Goal: Information Seeking & Learning: Check status

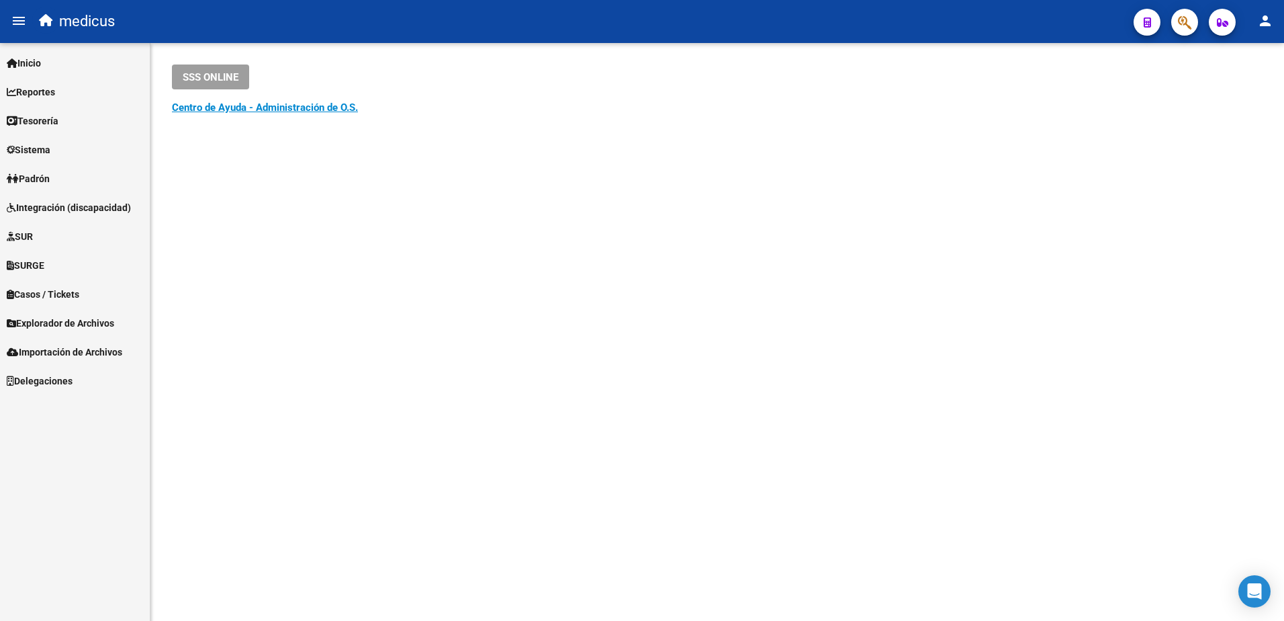
click at [1224, 30] on span "button" at bounding box center [1222, 22] width 11 height 27
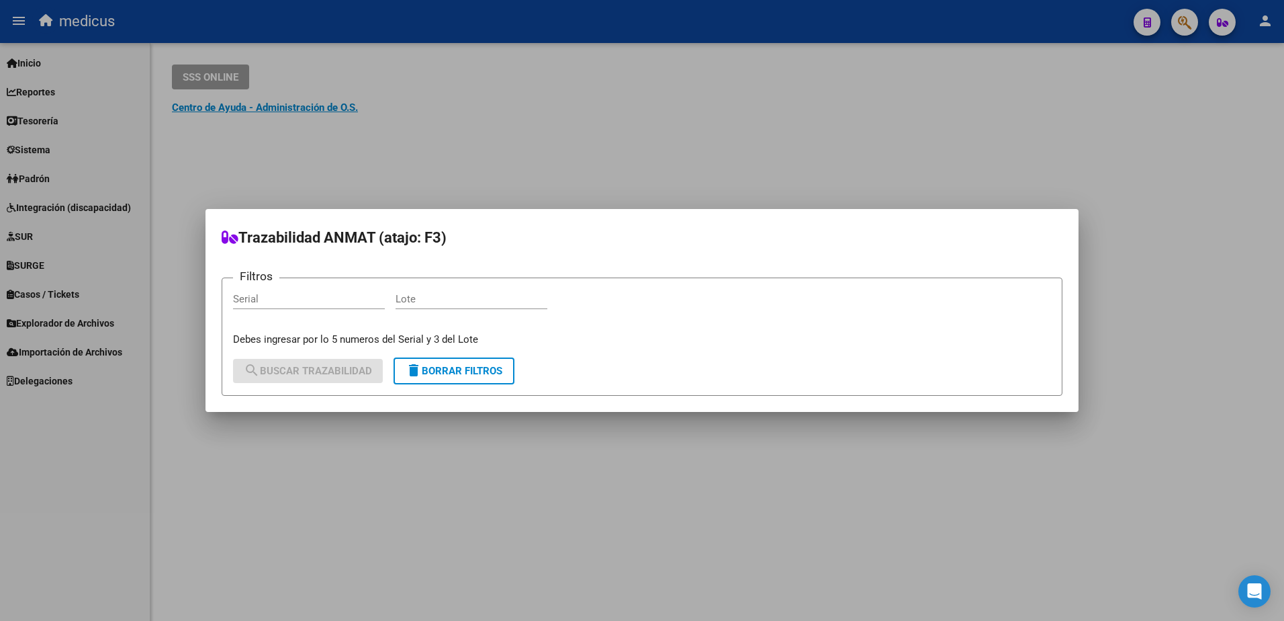
click at [867, 112] on div at bounding box center [642, 310] width 1284 height 621
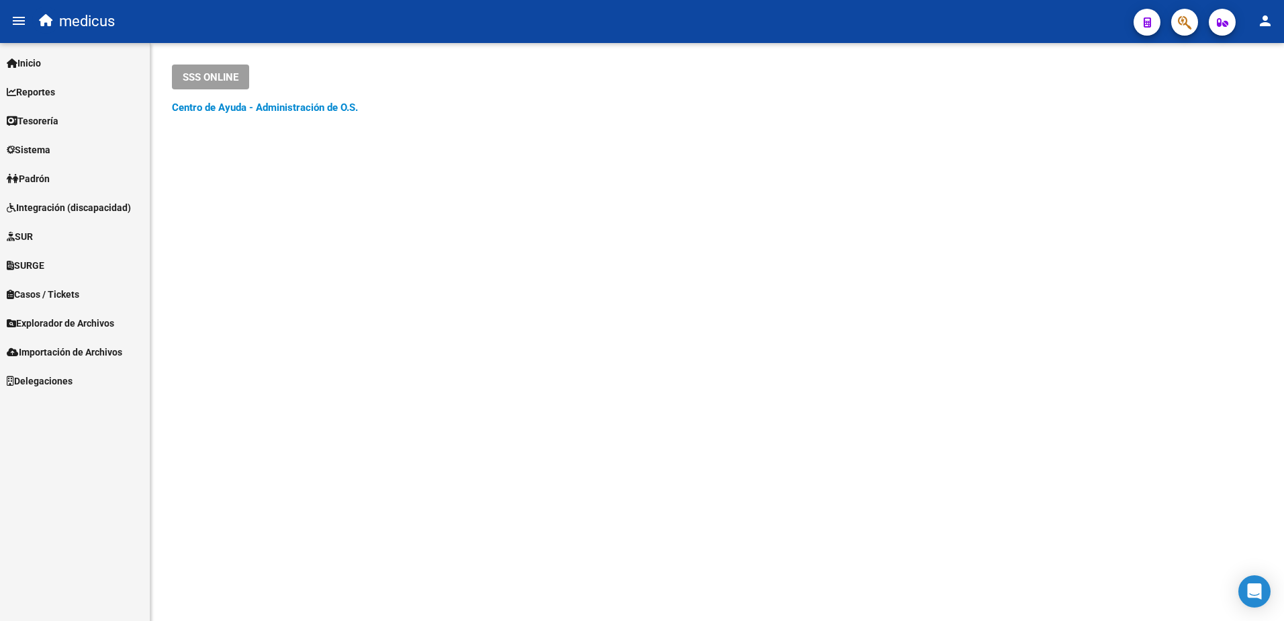
click at [286, 107] on link "Centro de Ayuda - Administración de O.S." at bounding box center [265, 107] width 186 height 12
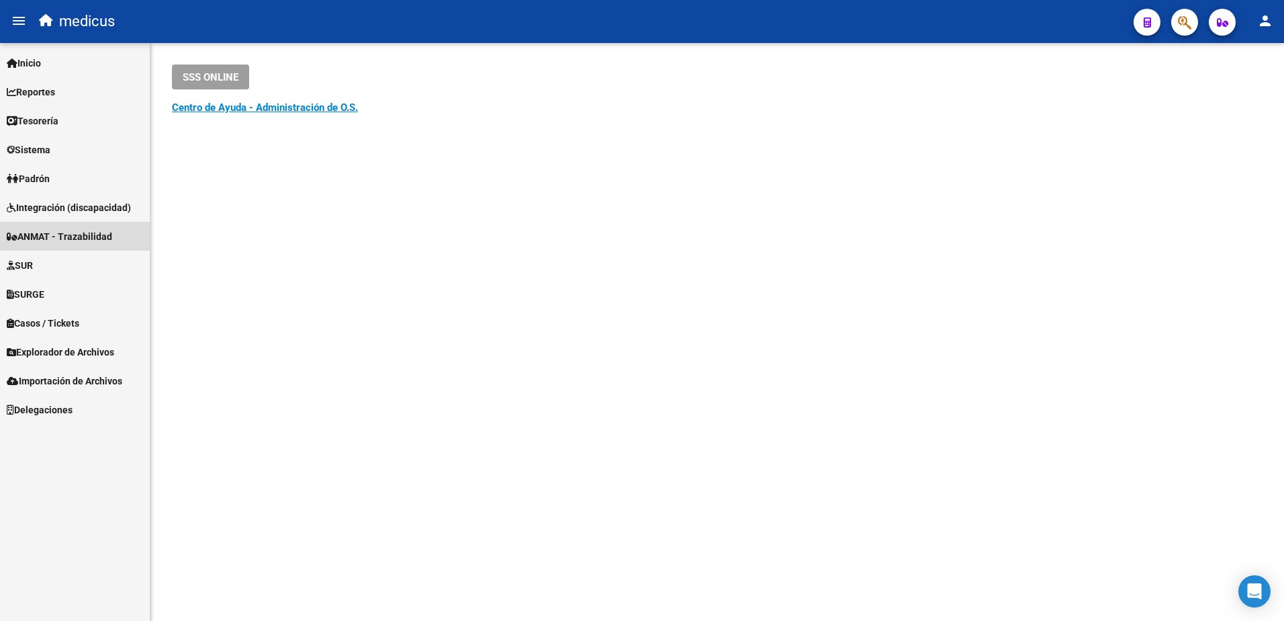
click at [65, 229] on span "ANMAT - Trazabilidad" at bounding box center [59, 236] width 105 height 15
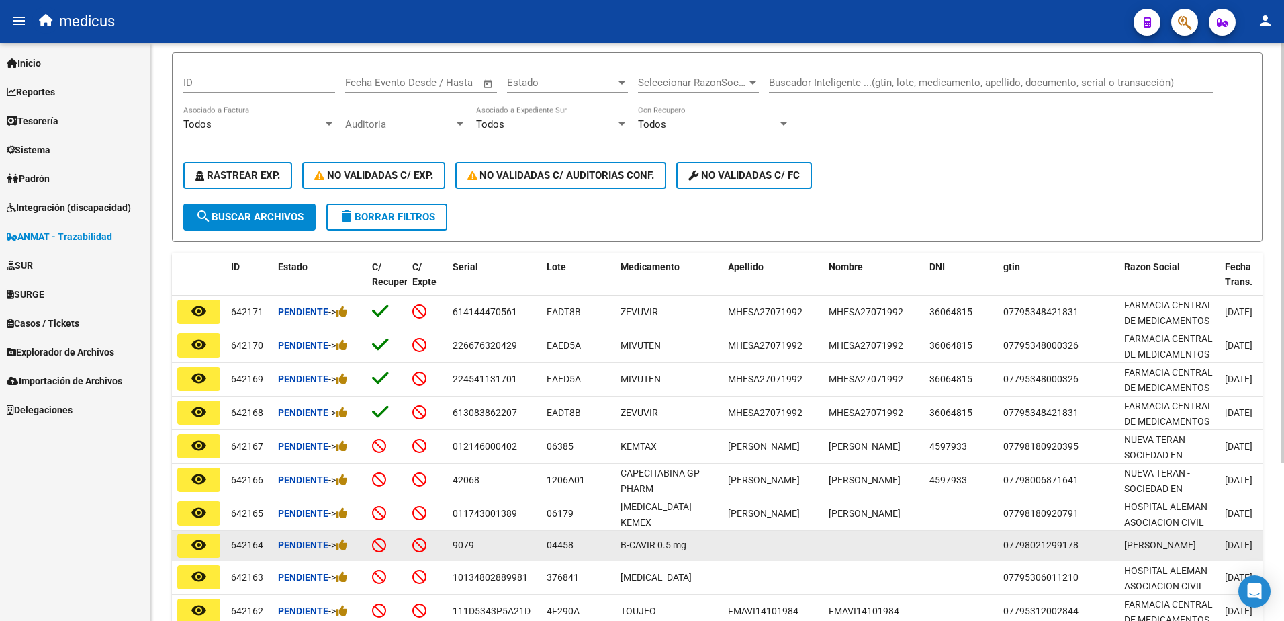
scroll to position [202, 0]
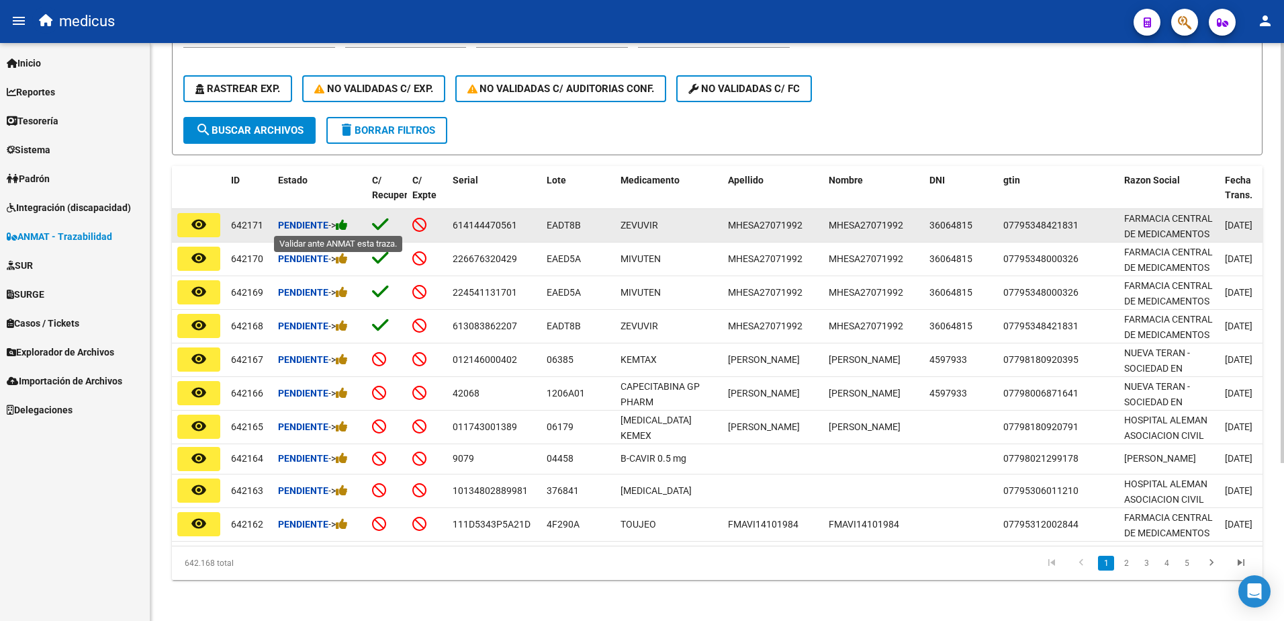
click at [348, 227] on icon at bounding box center [342, 224] width 12 height 13
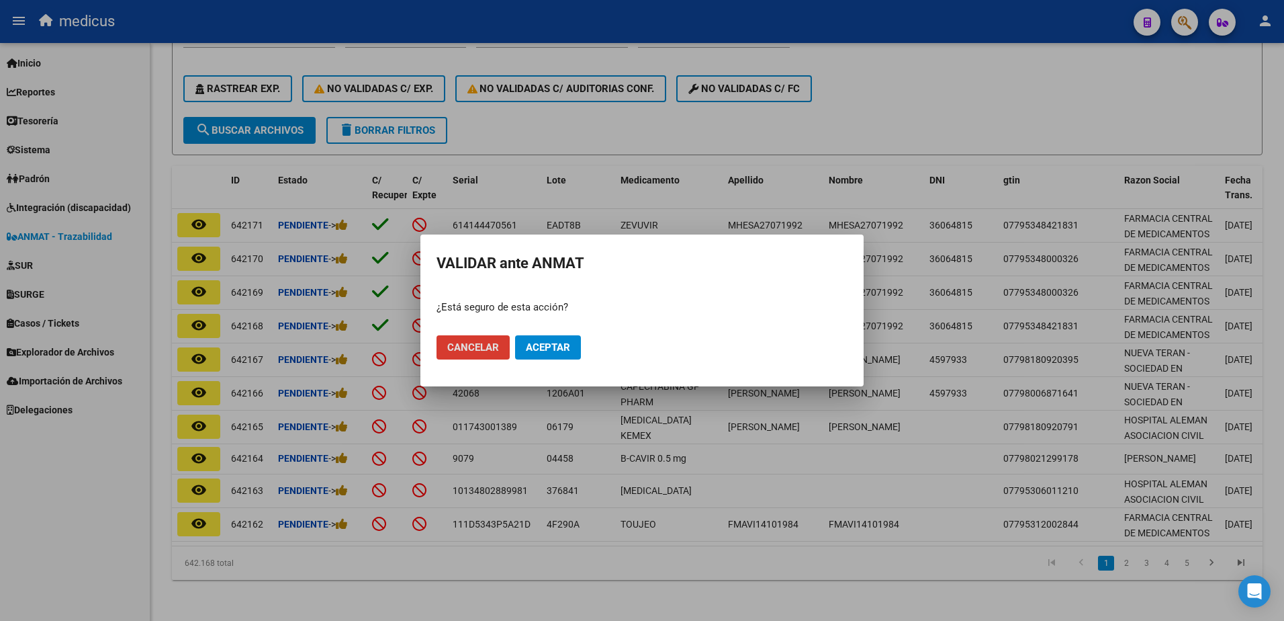
click at [537, 347] on span "Aceptar" at bounding box center [548, 347] width 44 height 12
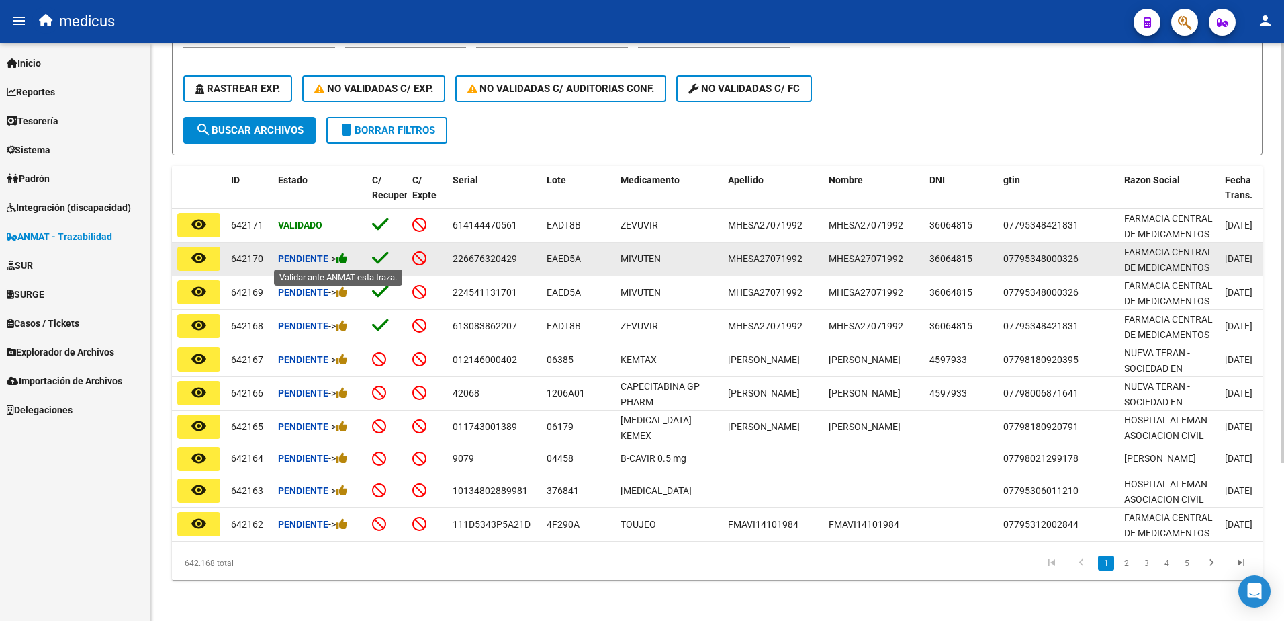
click at [345, 261] on icon at bounding box center [342, 258] width 12 height 13
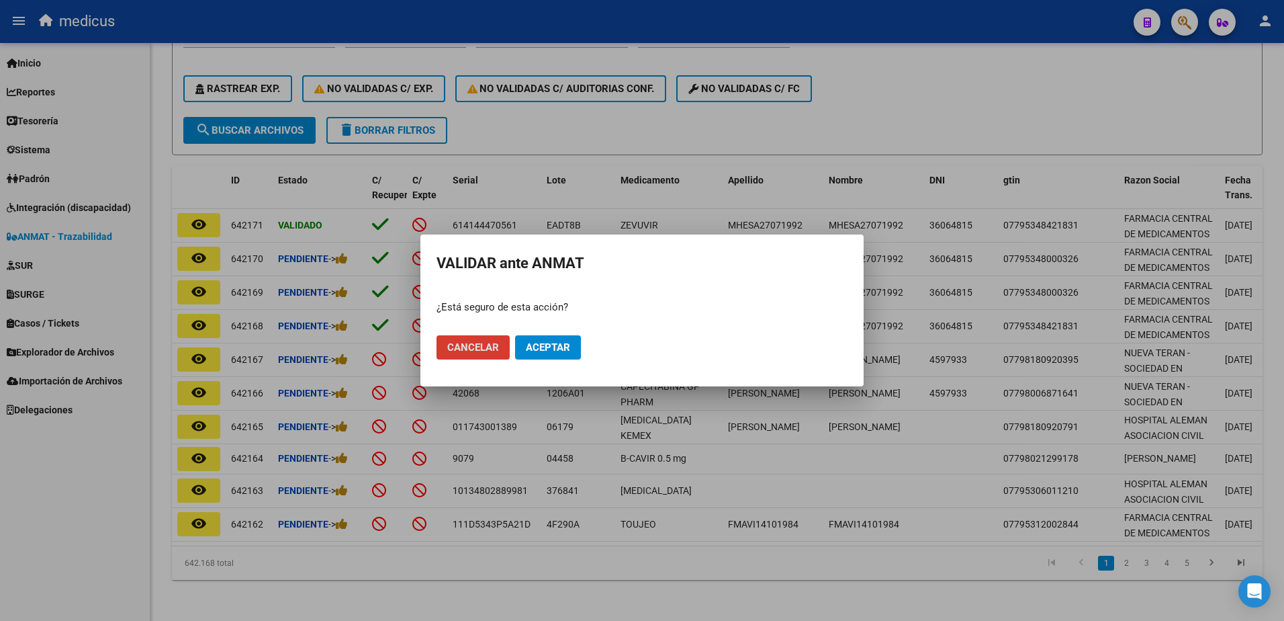
click at [550, 351] on span "Aceptar" at bounding box center [548, 347] width 44 height 12
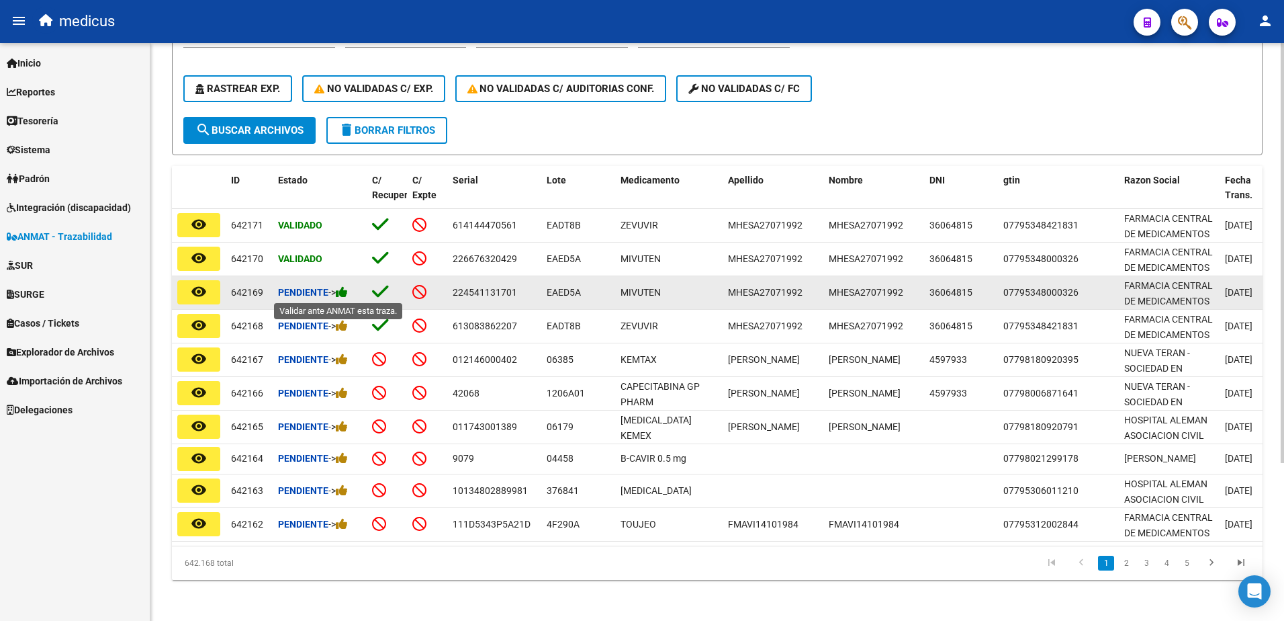
click at [345, 292] on icon at bounding box center [342, 292] width 12 height 13
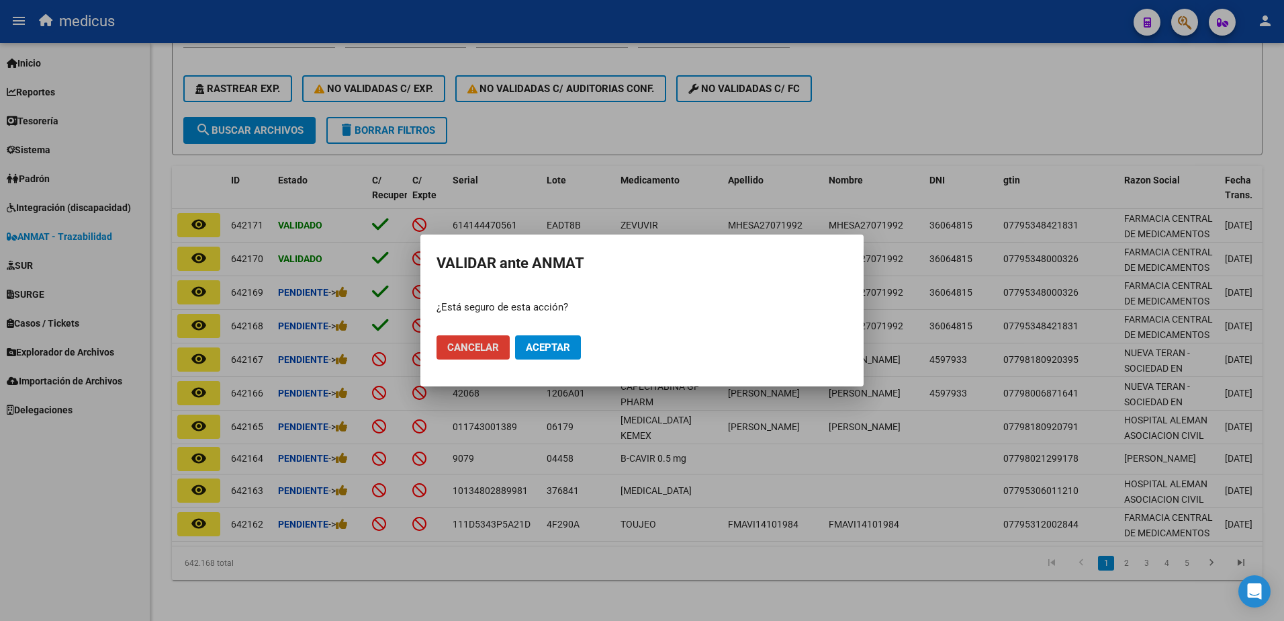
click at [547, 343] on span "Aceptar" at bounding box center [548, 347] width 44 height 12
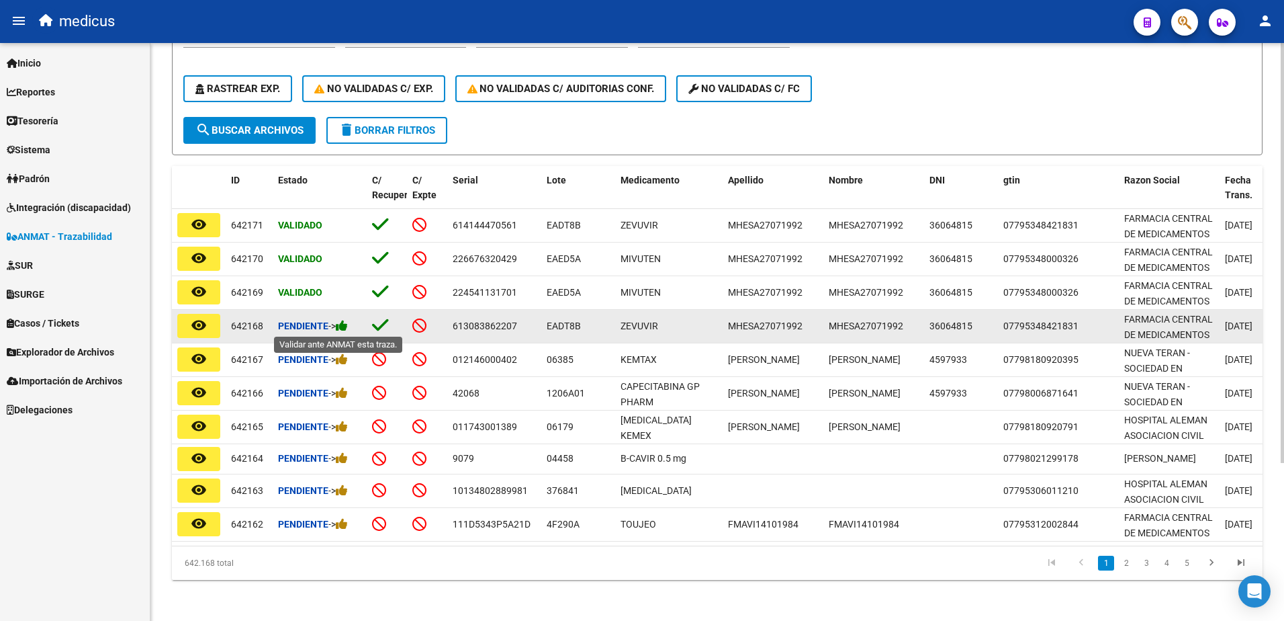
click at [347, 320] on icon at bounding box center [342, 325] width 12 height 13
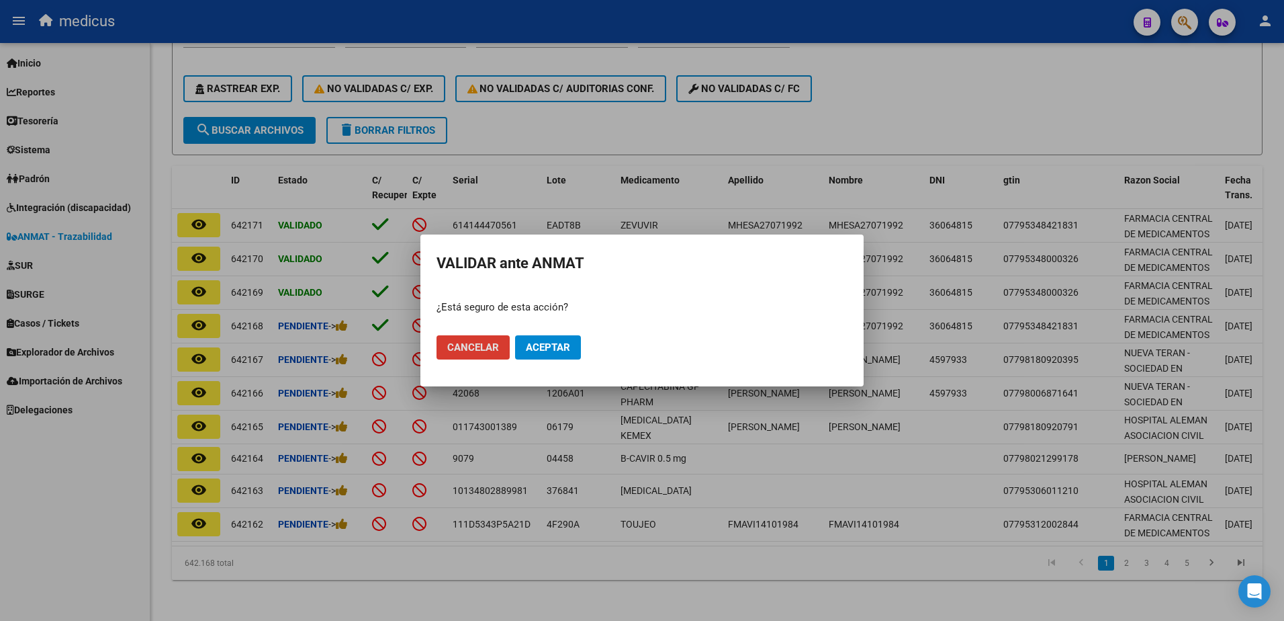
click at [533, 343] on span "Aceptar" at bounding box center [548, 347] width 44 height 12
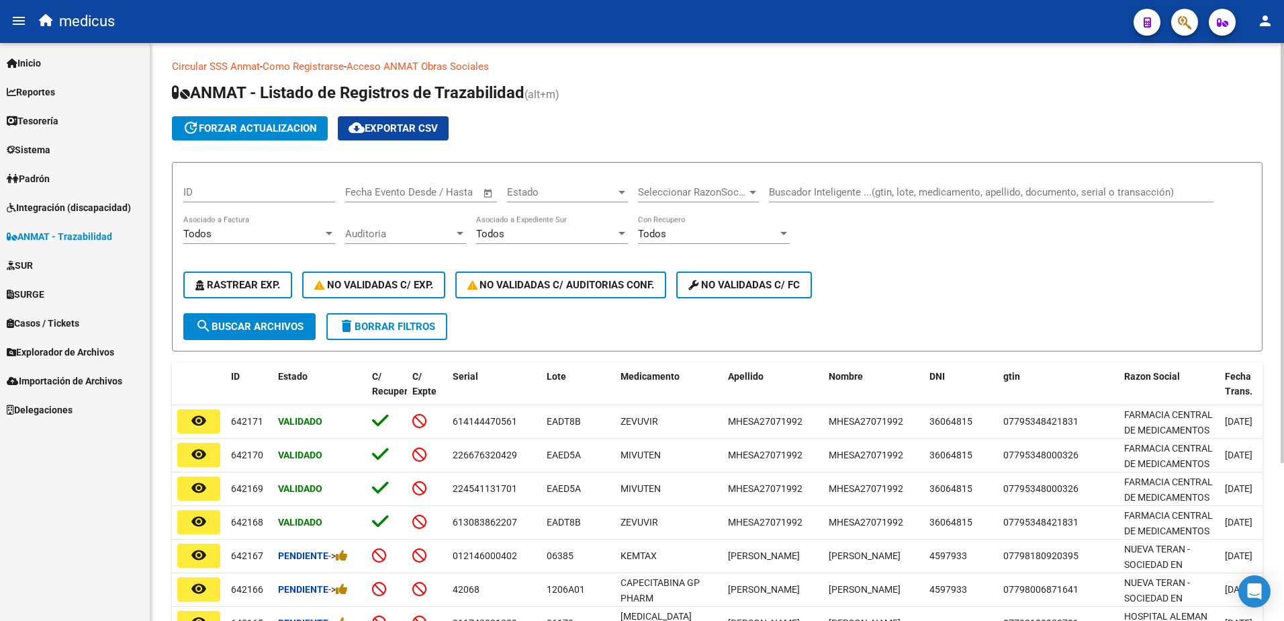
scroll to position [0, 0]
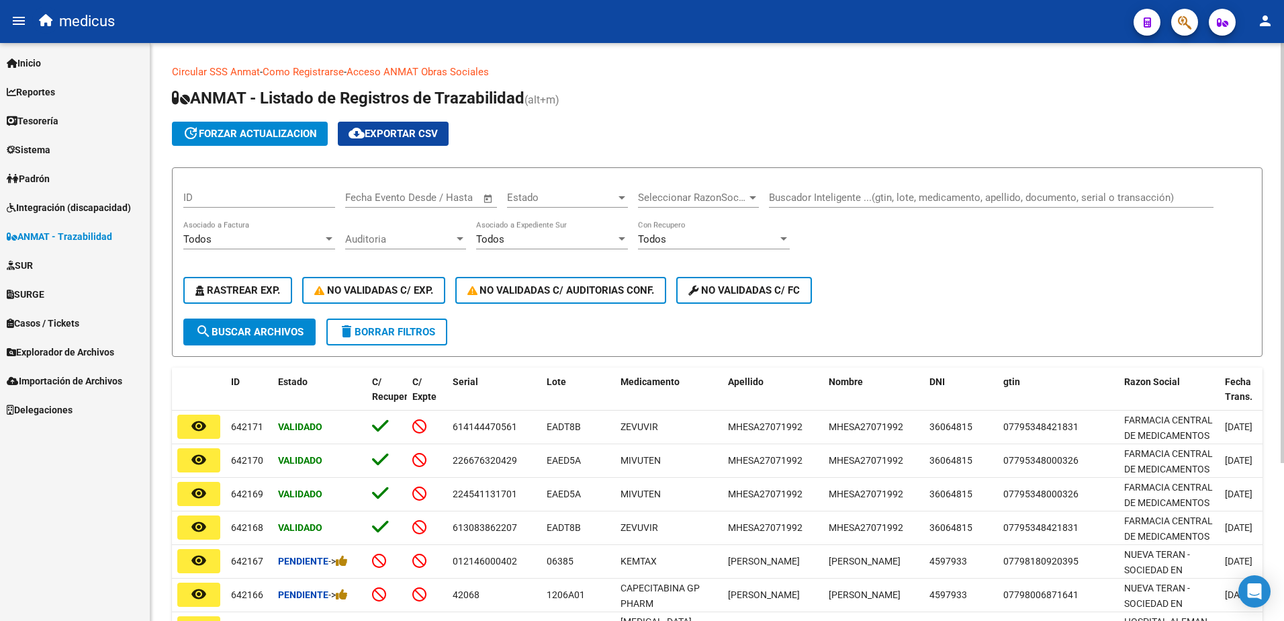
click at [849, 190] on div "Buscador Inteligente ...(gtin, lote, medicamento, apellido, documento, serial o…" at bounding box center [991, 193] width 445 height 29
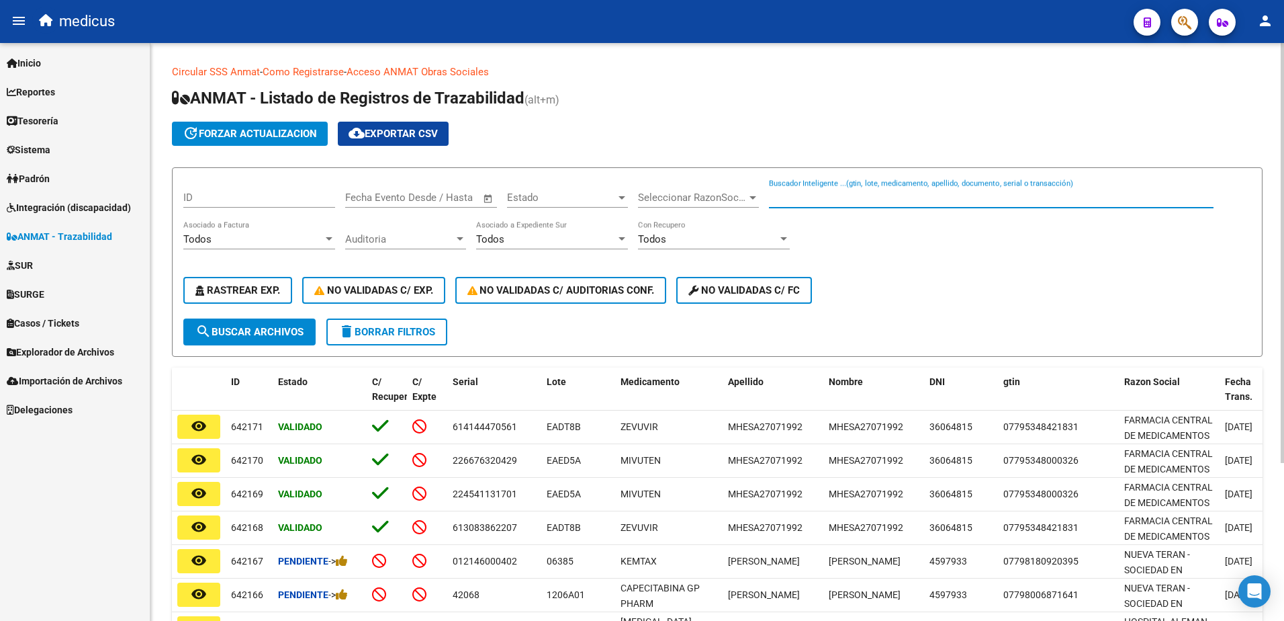
paste input "22324503637"
type input "22324503637"
click at [232, 333] on span "search Buscar Archivos" at bounding box center [249, 332] width 108 height 12
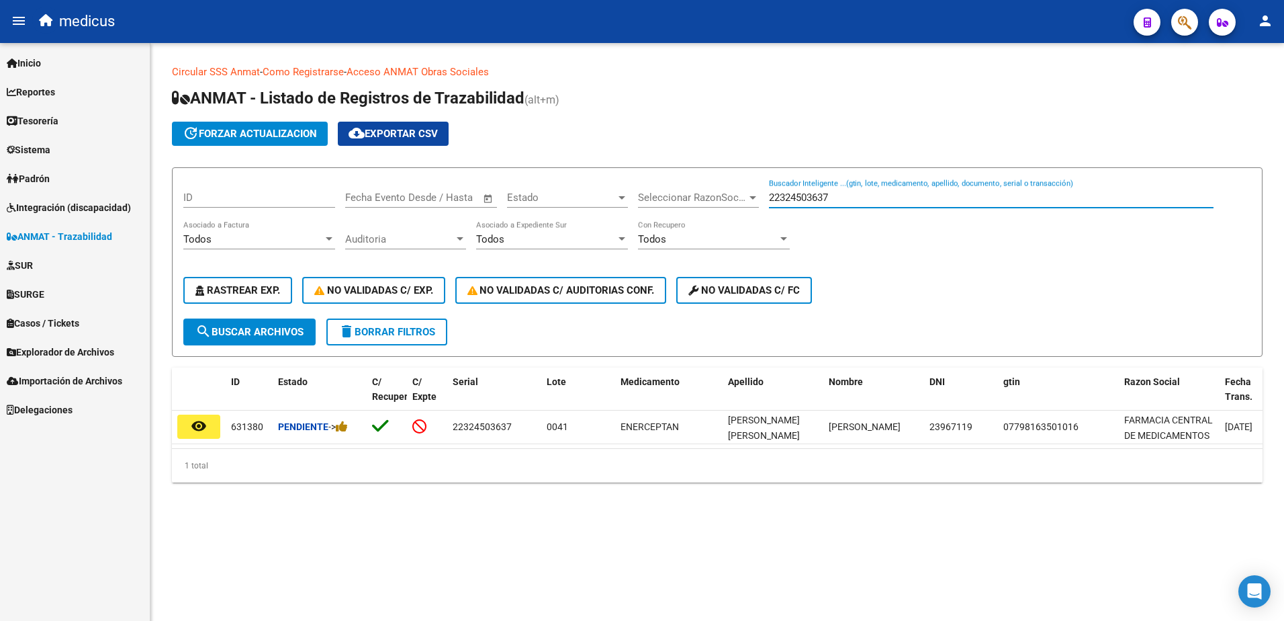
drag, startPoint x: 855, startPoint y: 197, endPoint x: 738, endPoint y: 183, distance: 117.7
click at [738, 183] on div "ID Fecha inicio – Fecha fin Fecha Evento Desde / Hasta Estado Estado Selecciona…" at bounding box center [717, 249] width 1068 height 140
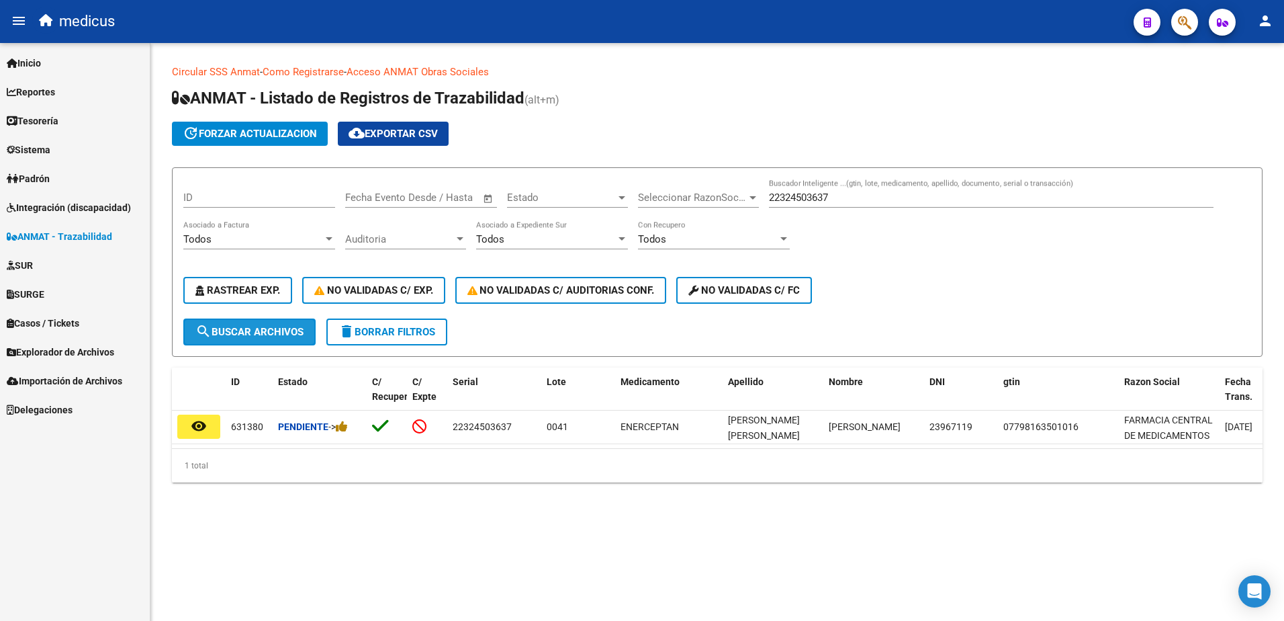
click at [232, 335] on span "search Buscar Archivos" at bounding box center [249, 332] width 108 height 12
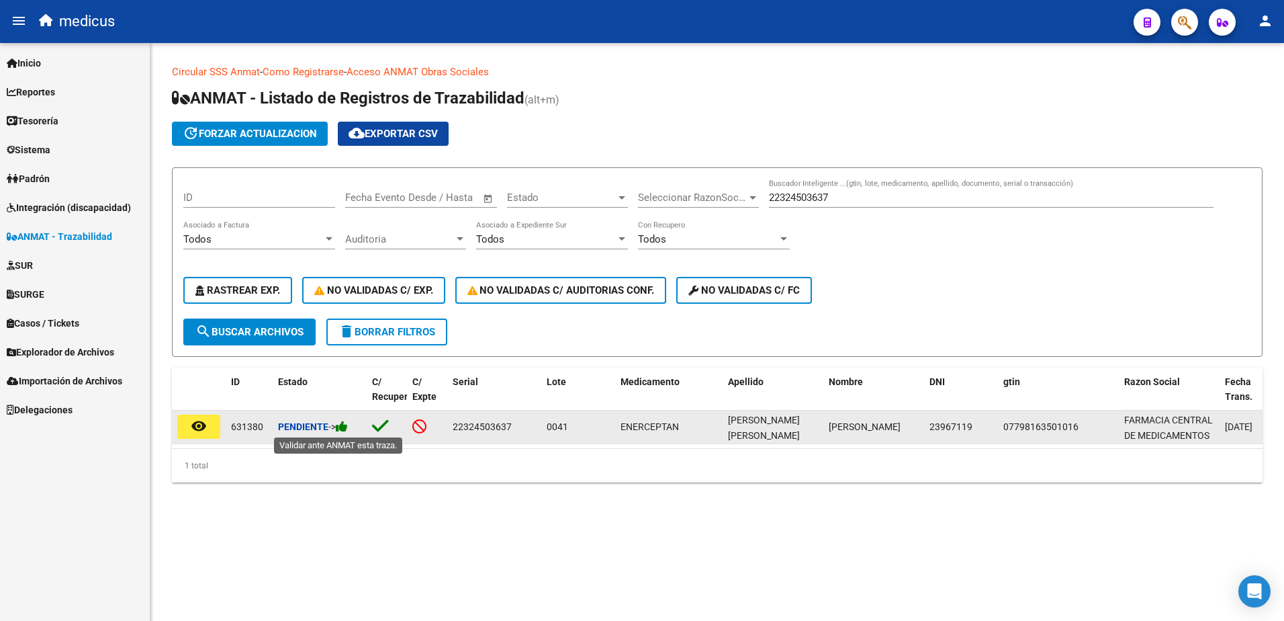
click at [344, 425] on icon at bounding box center [342, 426] width 12 height 13
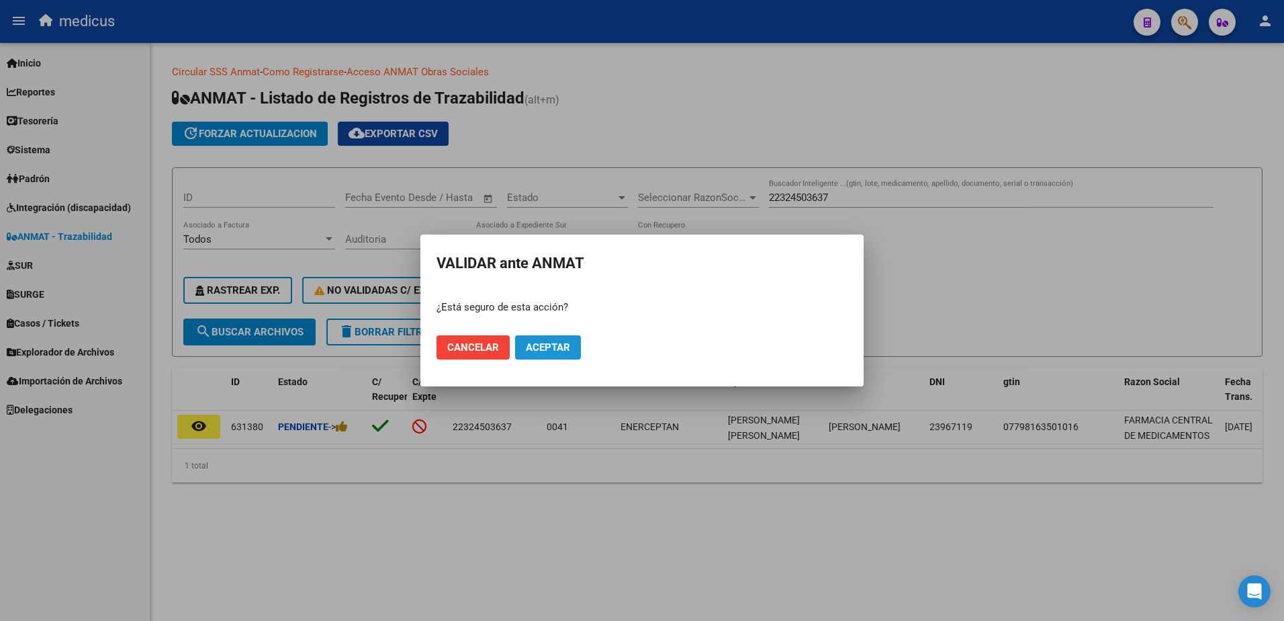
click at [540, 349] on span "Aceptar" at bounding box center [548, 347] width 44 height 12
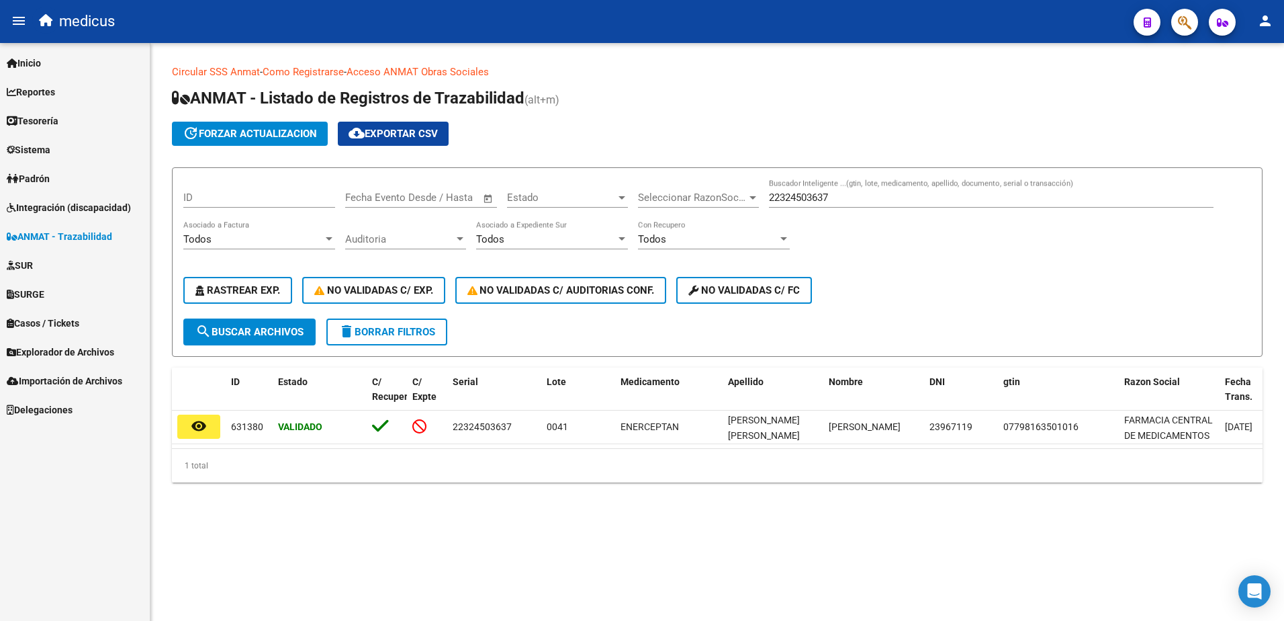
click at [273, 330] on span "search Buscar Archivos" at bounding box center [249, 332] width 108 height 12
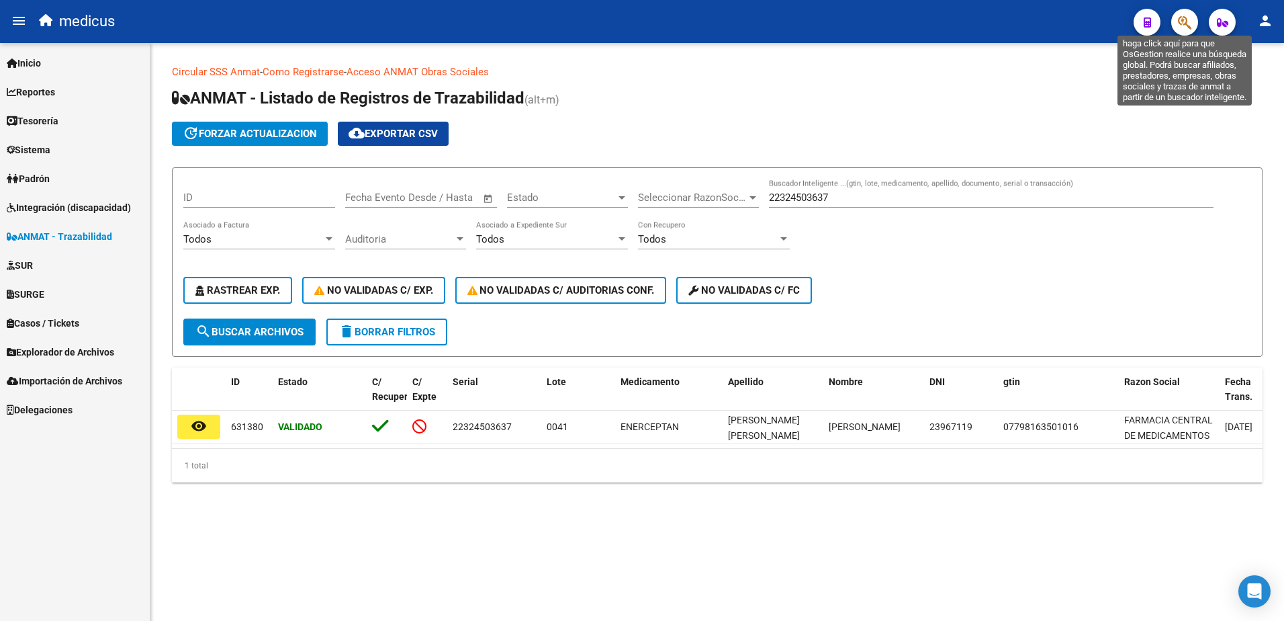
click at [1188, 17] on icon "button" at bounding box center [1184, 22] width 13 height 15
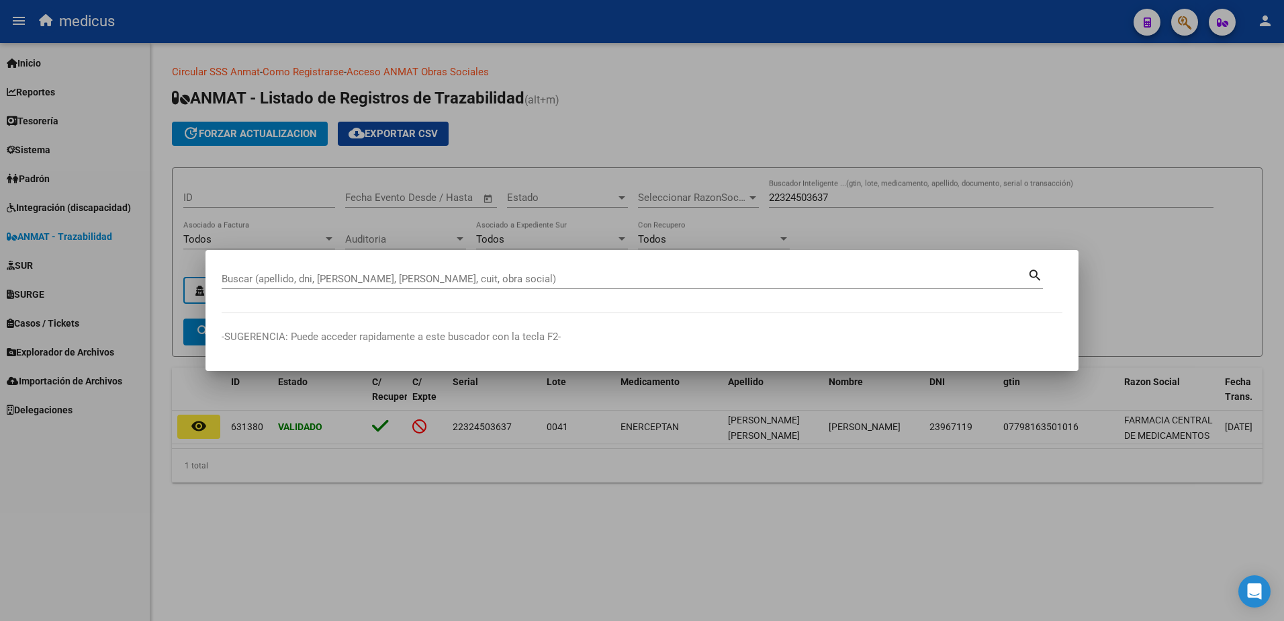
click at [349, 269] on div "Buscar (apellido, dni, [PERSON_NAME], [PERSON_NAME], cuit, obra social)" at bounding box center [625, 279] width 806 height 20
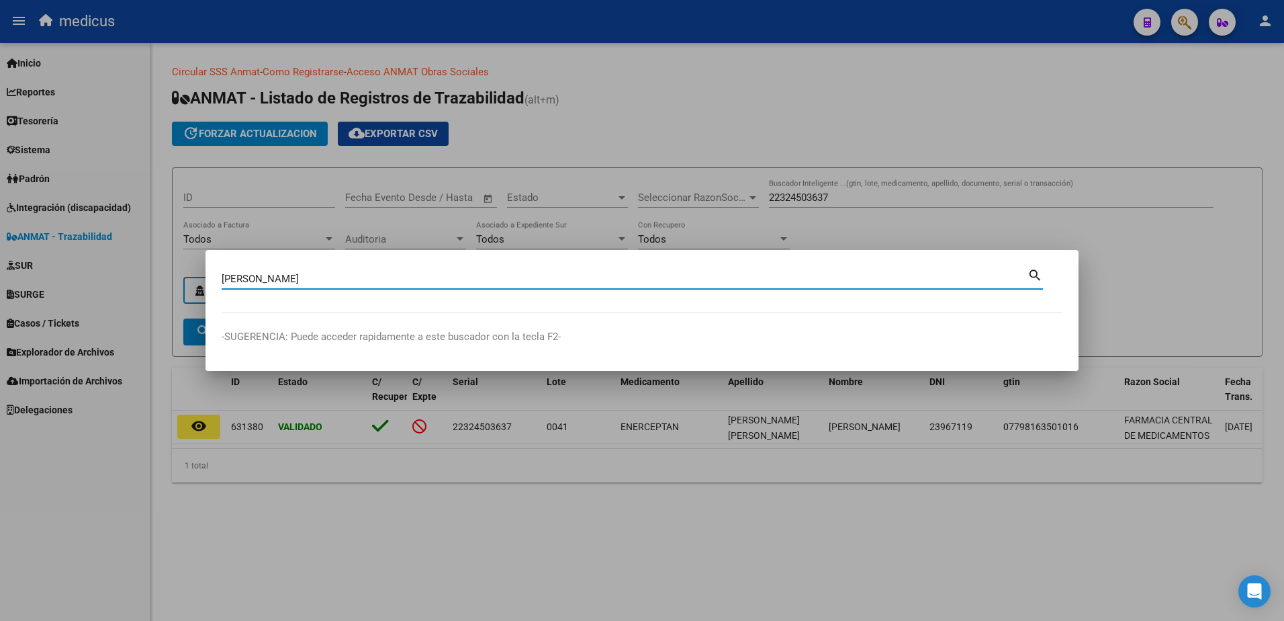
type input "[PERSON_NAME]"
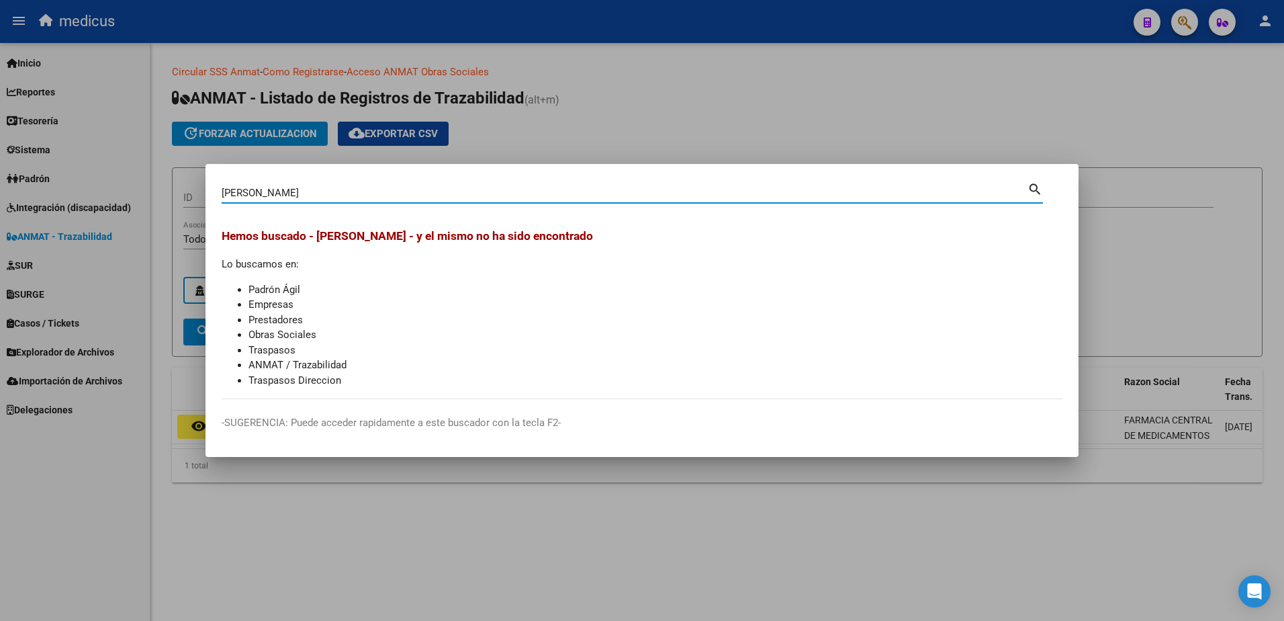
drag, startPoint x: 335, startPoint y: 192, endPoint x: 79, endPoint y: 161, distance: 257.9
click at [81, 161] on div "[PERSON_NAME] (apellido, dni, cuil, nro traspaso, cuit, obra social) search [PE…" at bounding box center [642, 310] width 1284 height 621
type input "[PERSON_NAME]"
click at [40, 178] on div at bounding box center [642, 310] width 1284 height 621
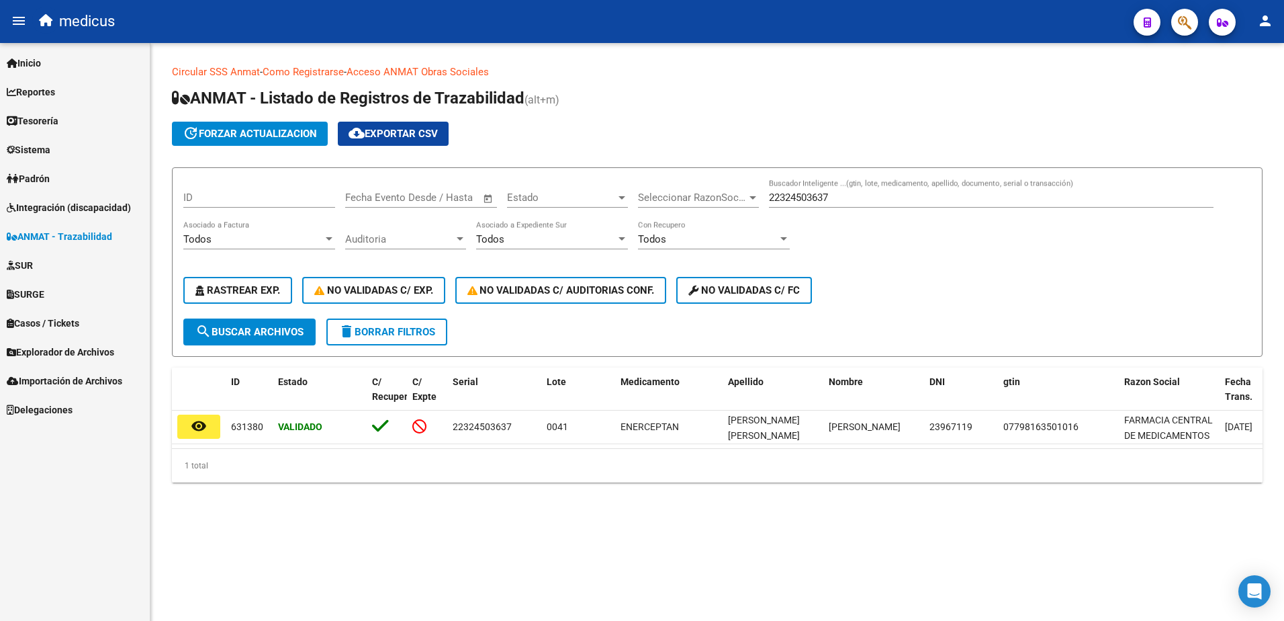
click at [44, 177] on span "Padrón" at bounding box center [28, 178] width 43 height 15
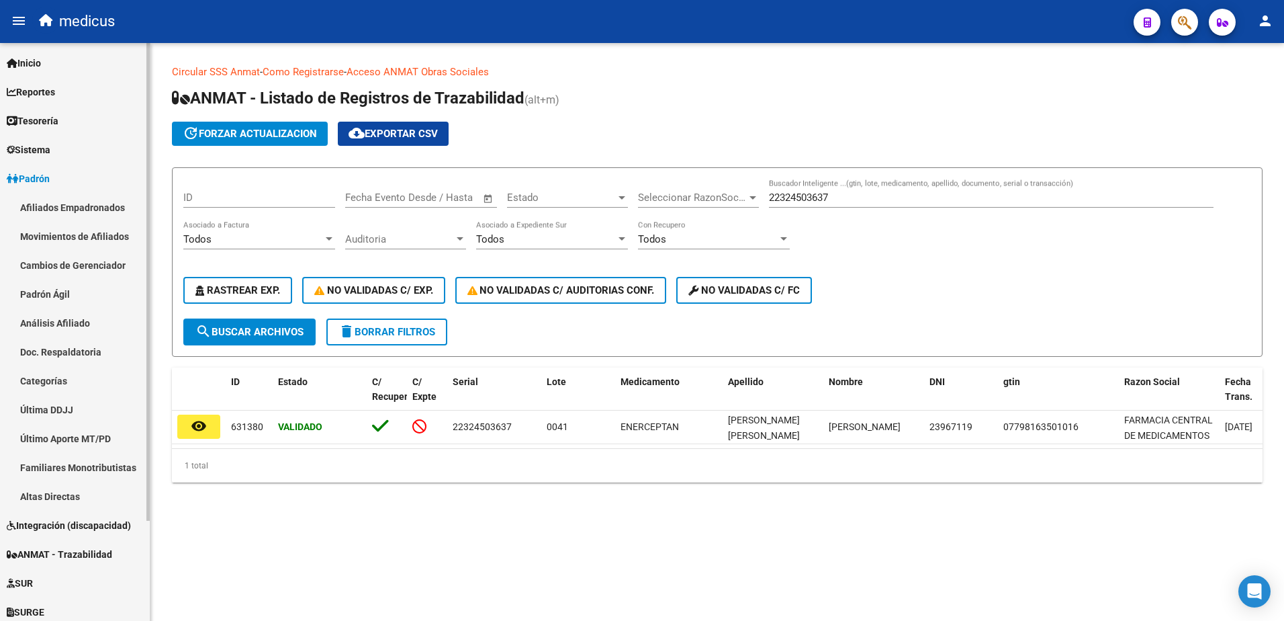
click at [64, 204] on link "Afiliados Empadronados" at bounding box center [75, 207] width 150 height 29
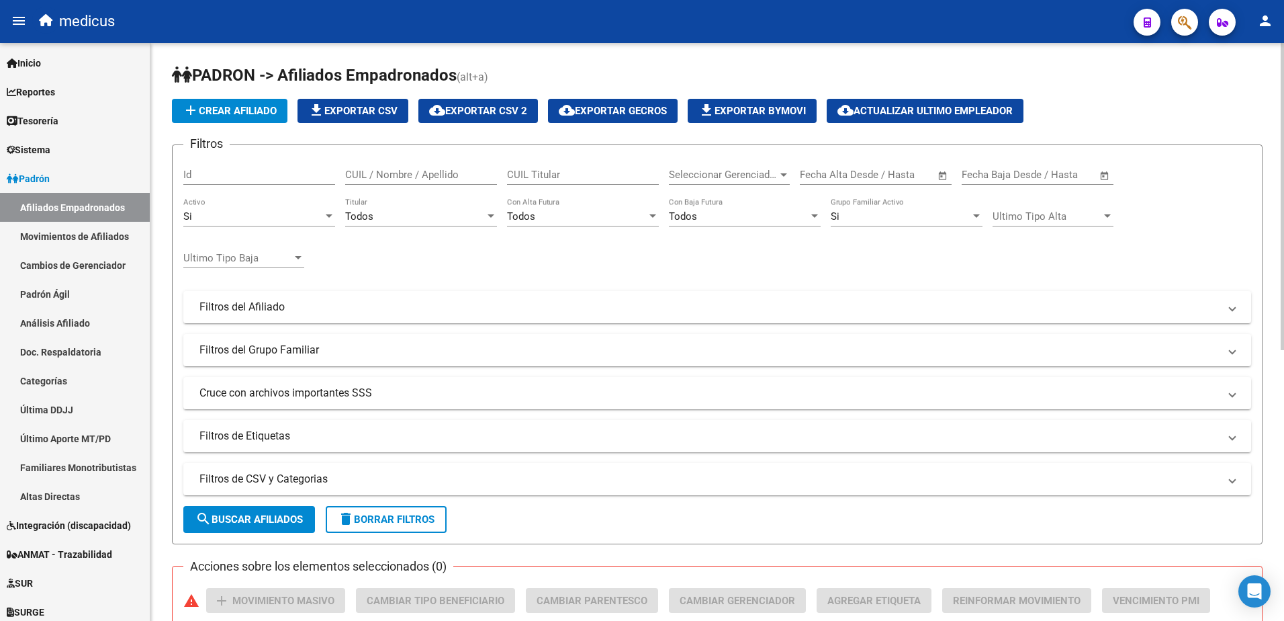
click at [1194, 21] on button "button" at bounding box center [1185, 22] width 27 height 27
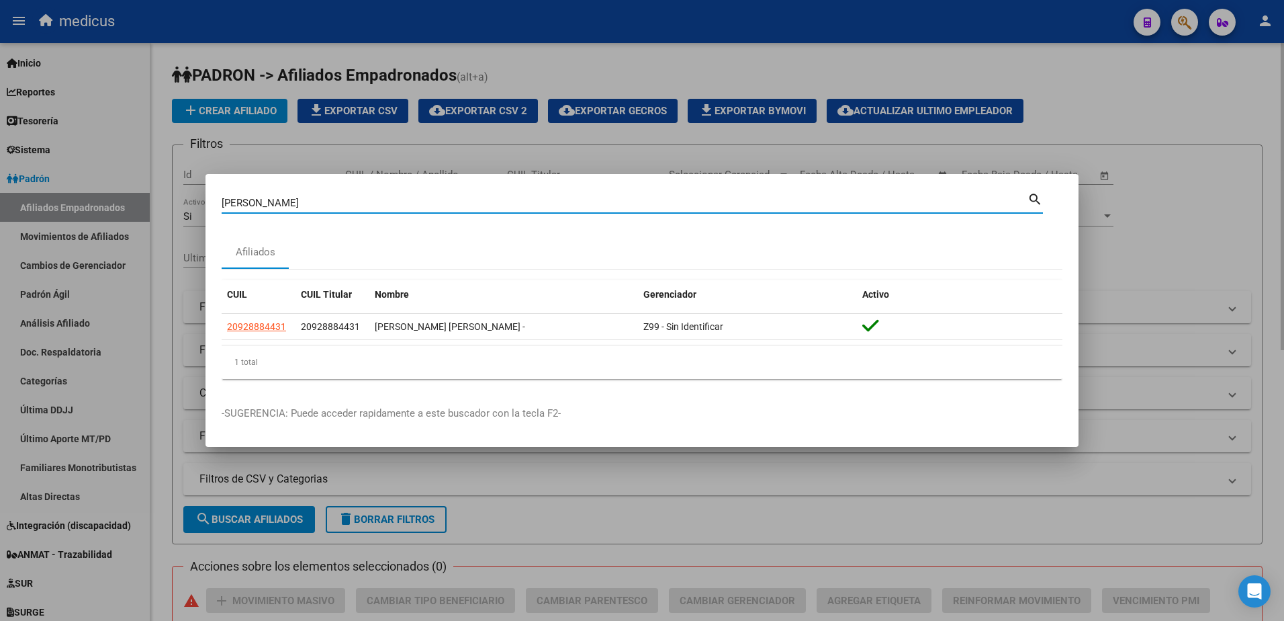
type input "[PERSON_NAME]"
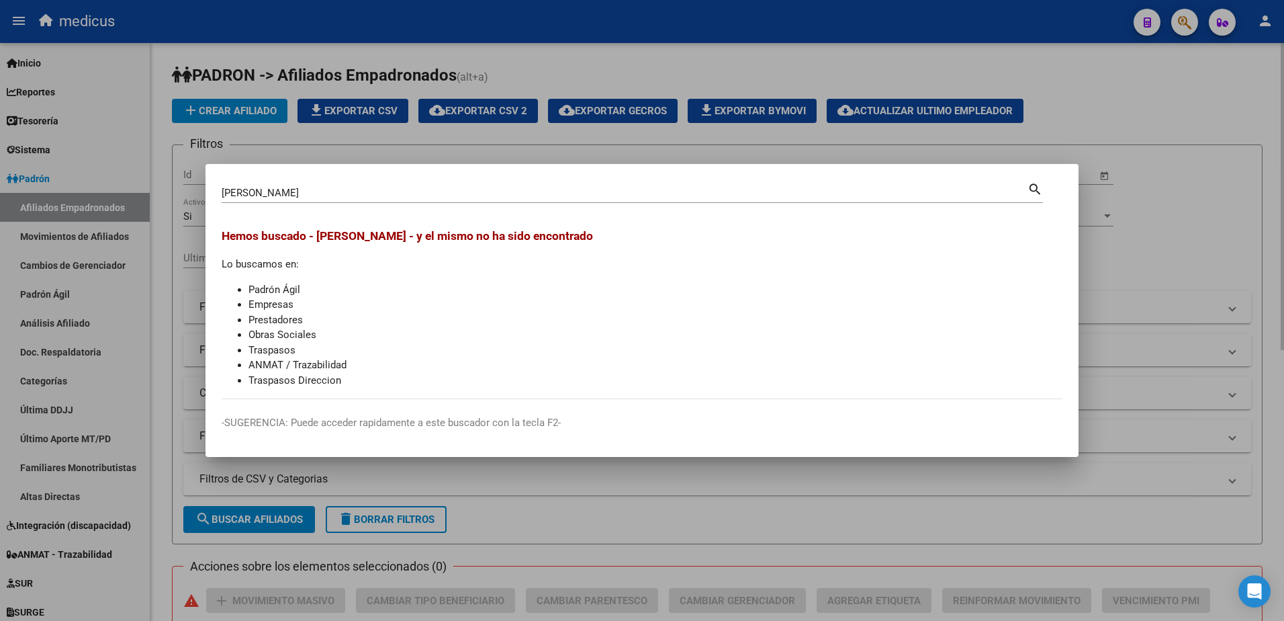
click at [1168, 97] on div at bounding box center [642, 310] width 1284 height 621
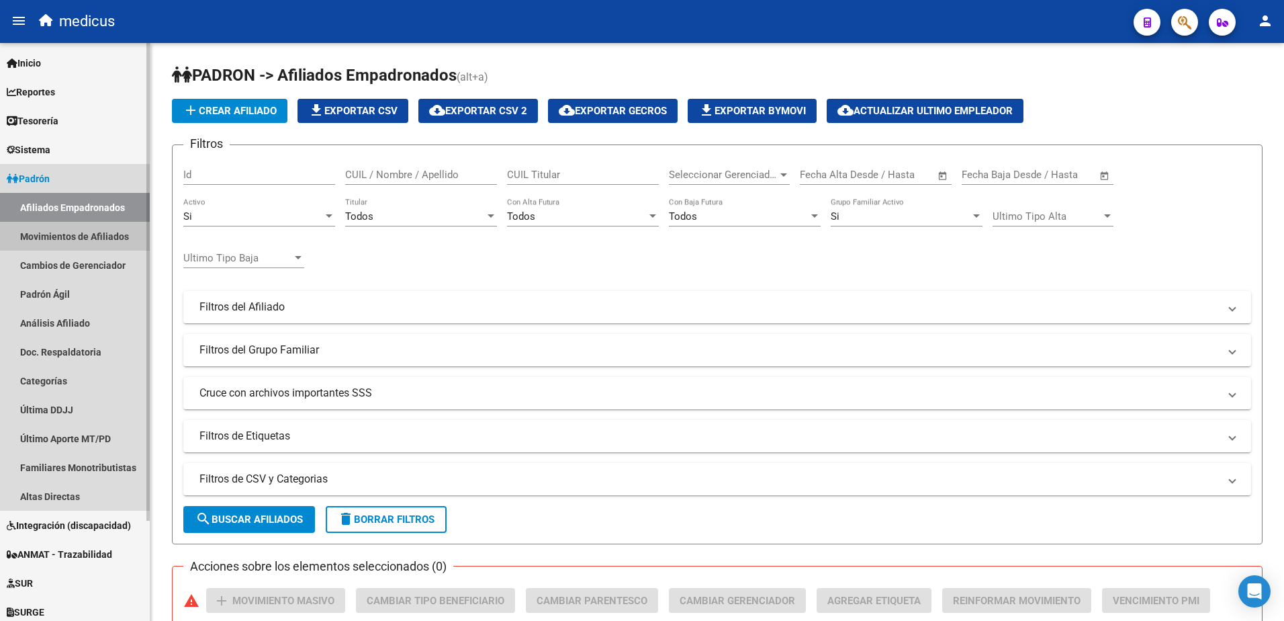
click at [72, 239] on link "Movimientos de Afiliados" at bounding box center [75, 236] width 150 height 29
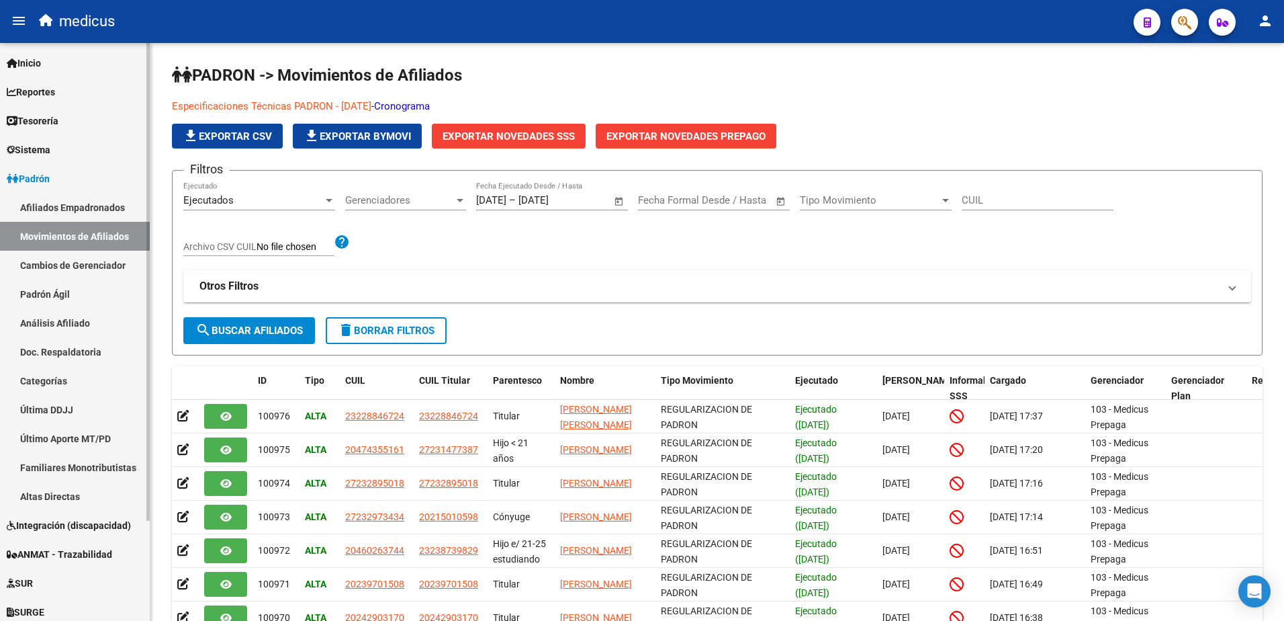
click at [50, 322] on link "Análisis Afiliado" at bounding box center [75, 322] width 150 height 29
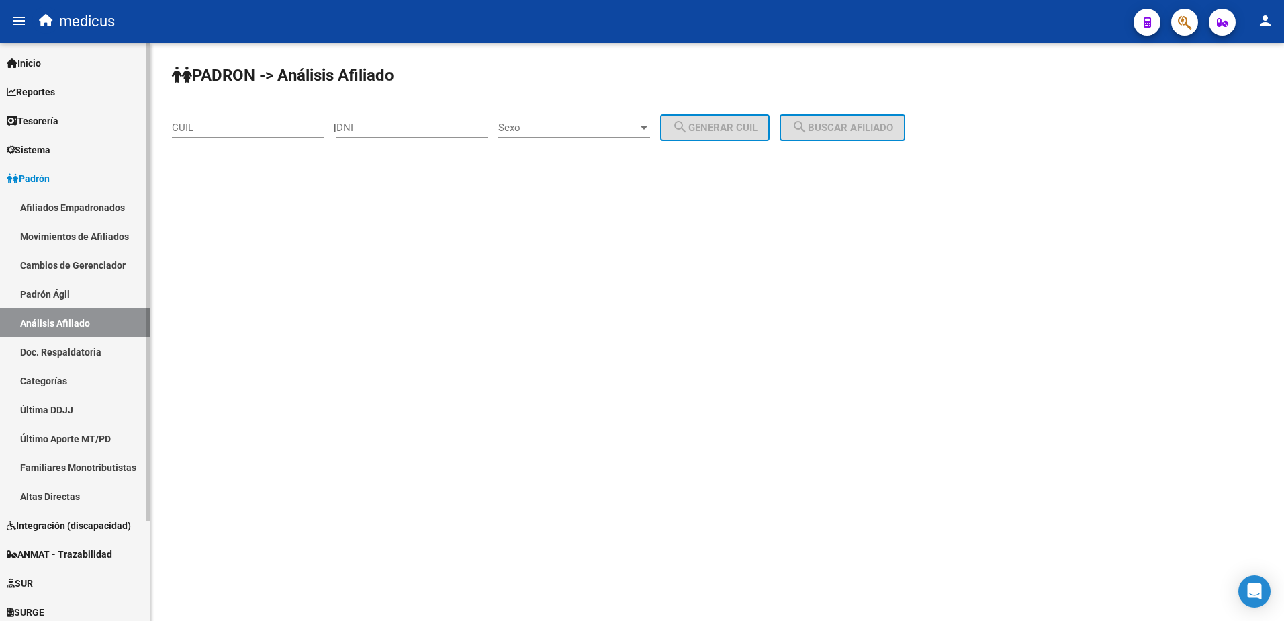
click at [21, 285] on link "Padrón Ágil" at bounding box center [75, 293] width 150 height 29
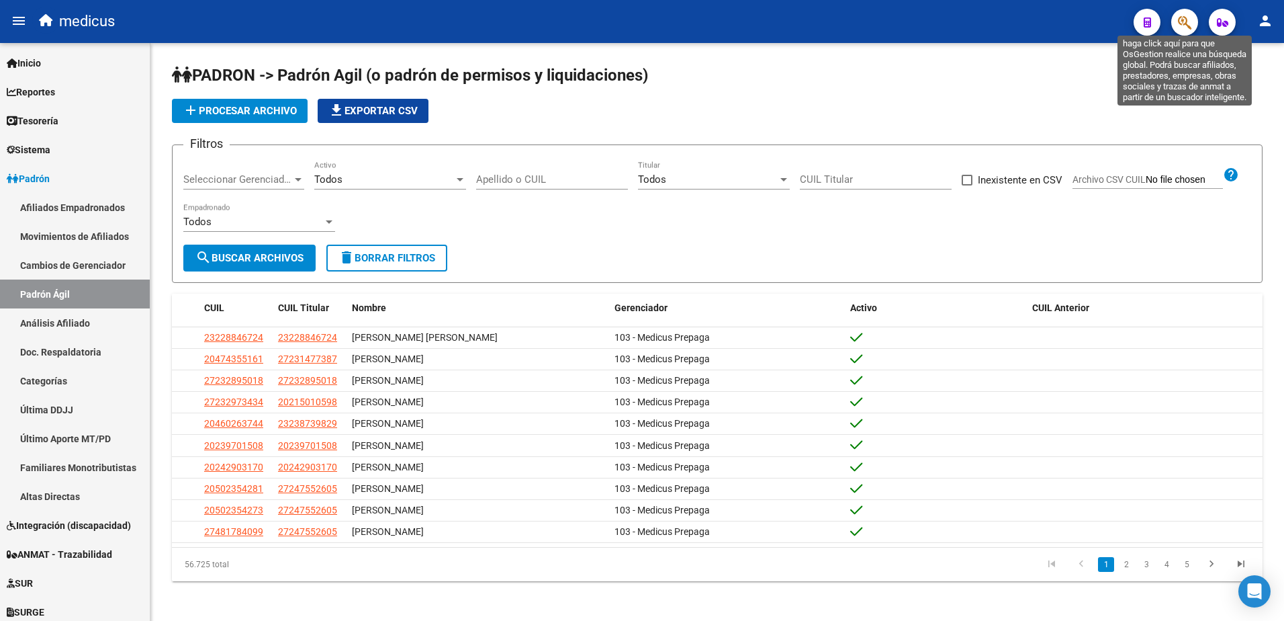
click at [1192, 24] on icon "button" at bounding box center [1184, 22] width 13 height 15
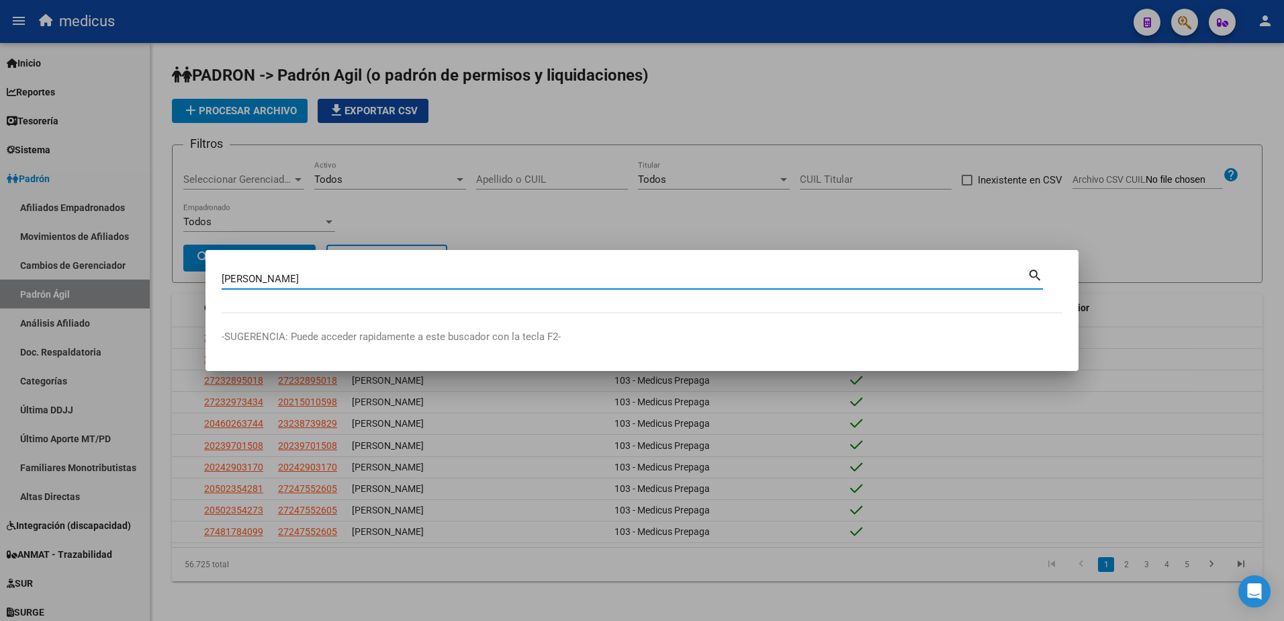
type input "[PERSON_NAME]"
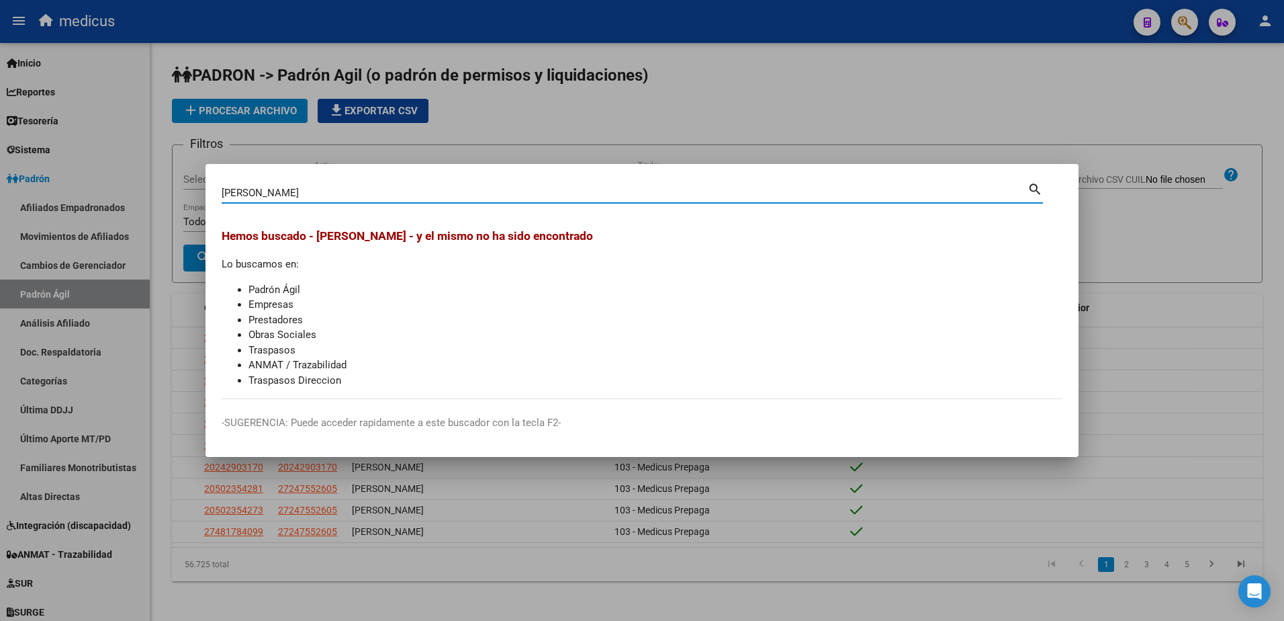
click at [1051, 26] on div at bounding box center [642, 310] width 1284 height 621
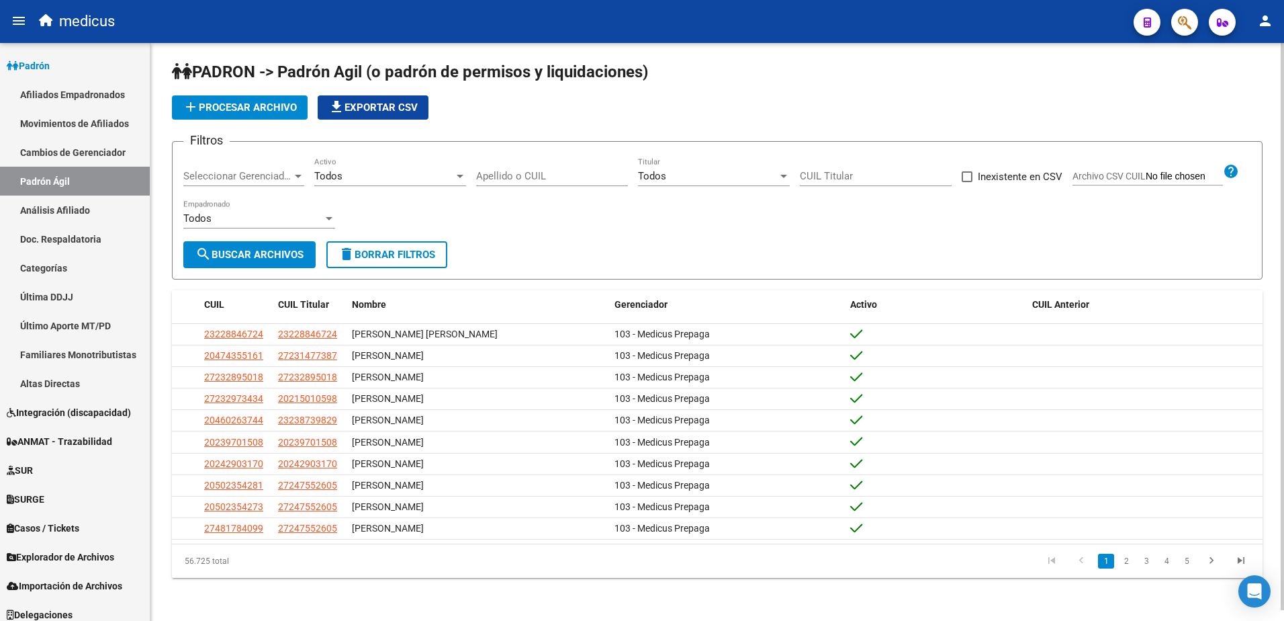
scroll to position [121, 0]
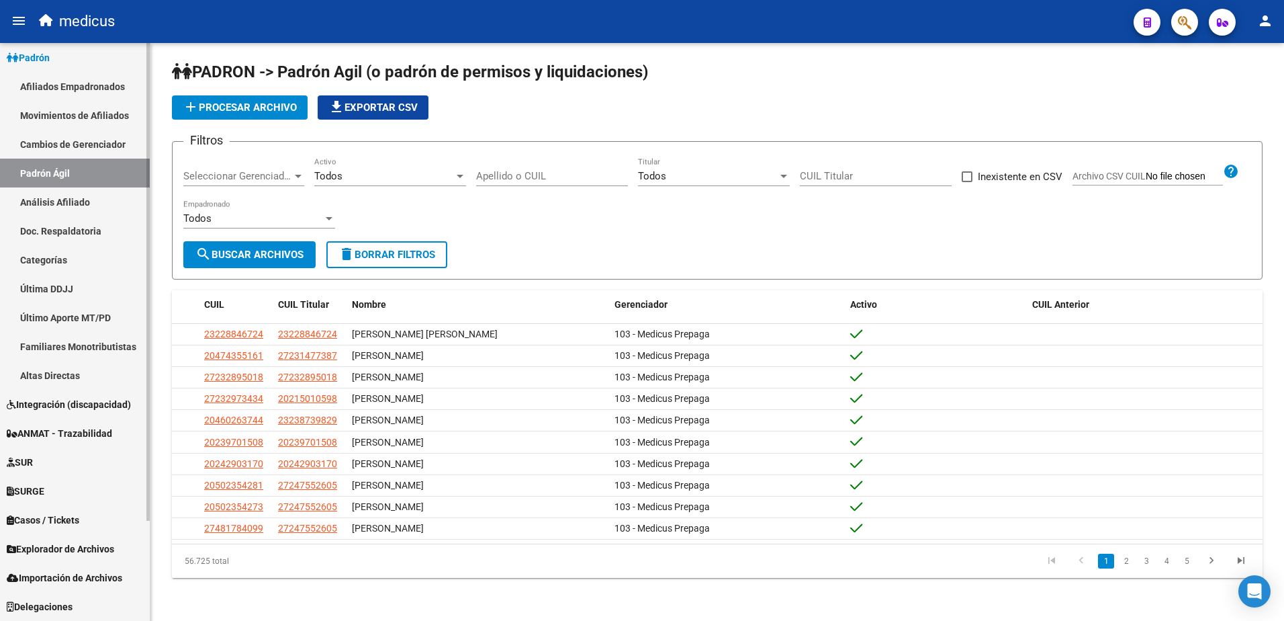
click at [24, 492] on span "SURGE" at bounding box center [26, 491] width 38 height 15
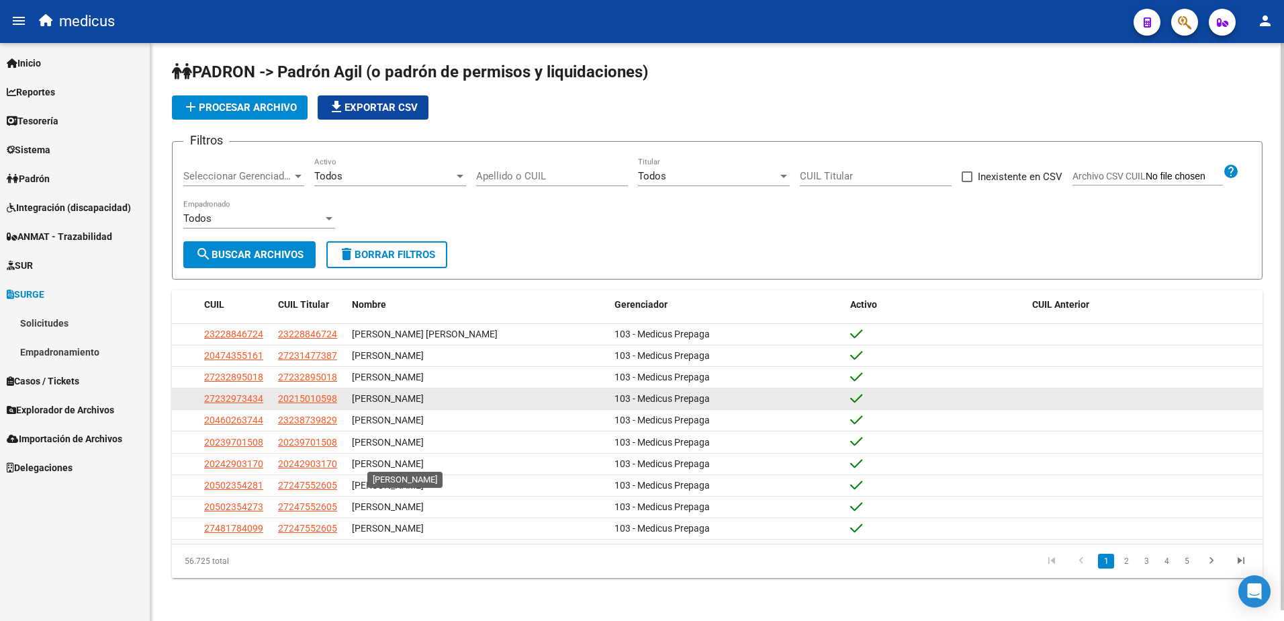
scroll to position [0, 0]
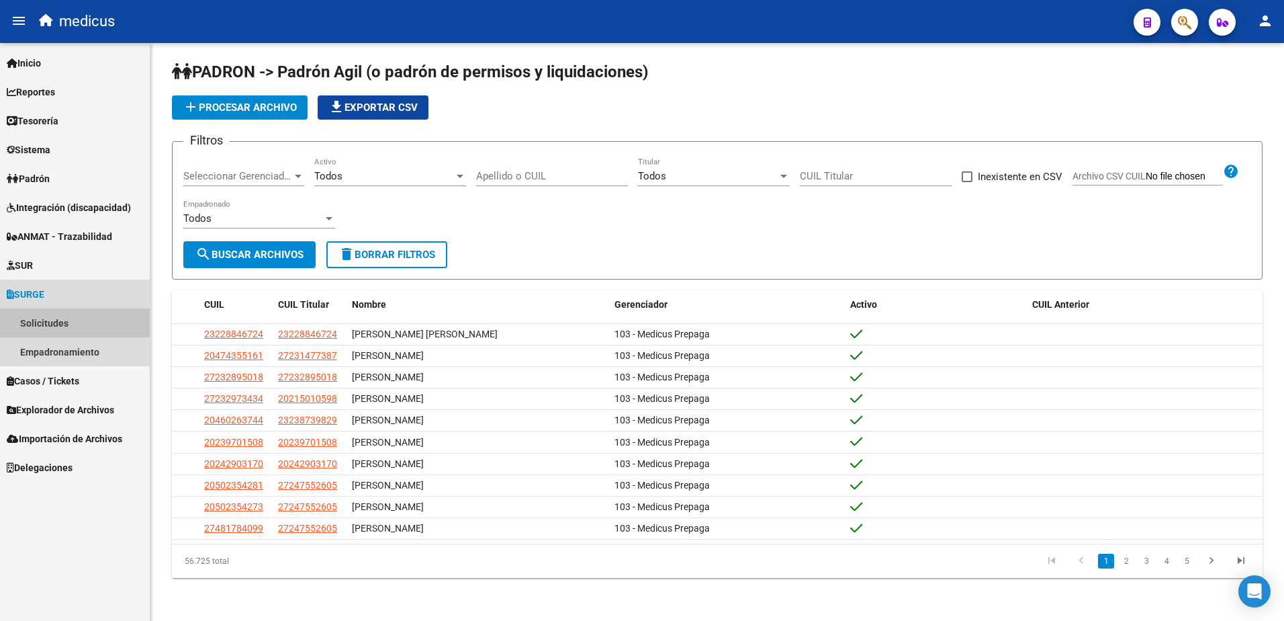
click at [50, 317] on link "Solicitudes" at bounding box center [75, 322] width 150 height 29
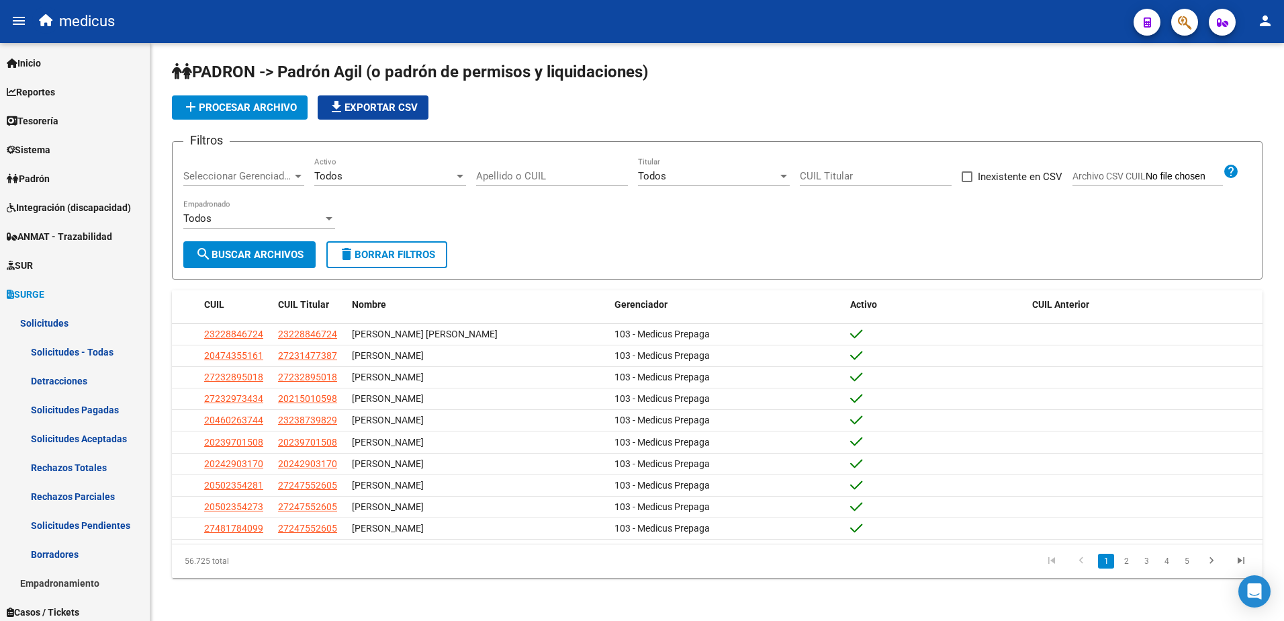
click at [1197, 21] on button "button" at bounding box center [1185, 22] width 27 height 27
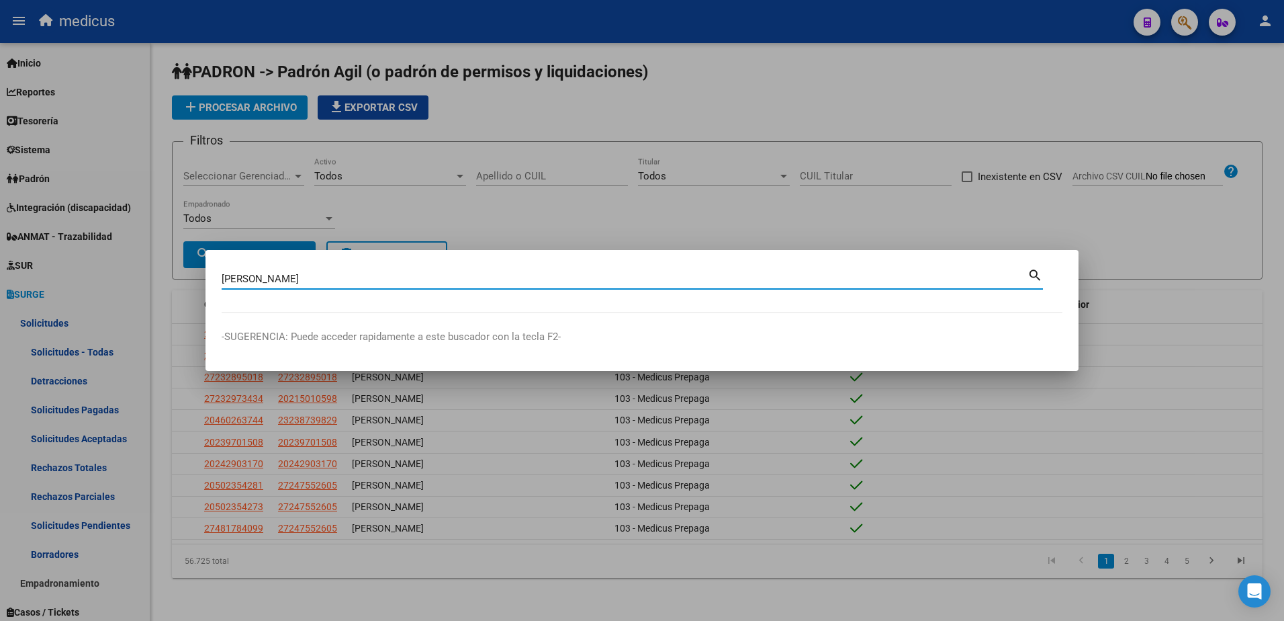
type input "[PERSON_NAME]"
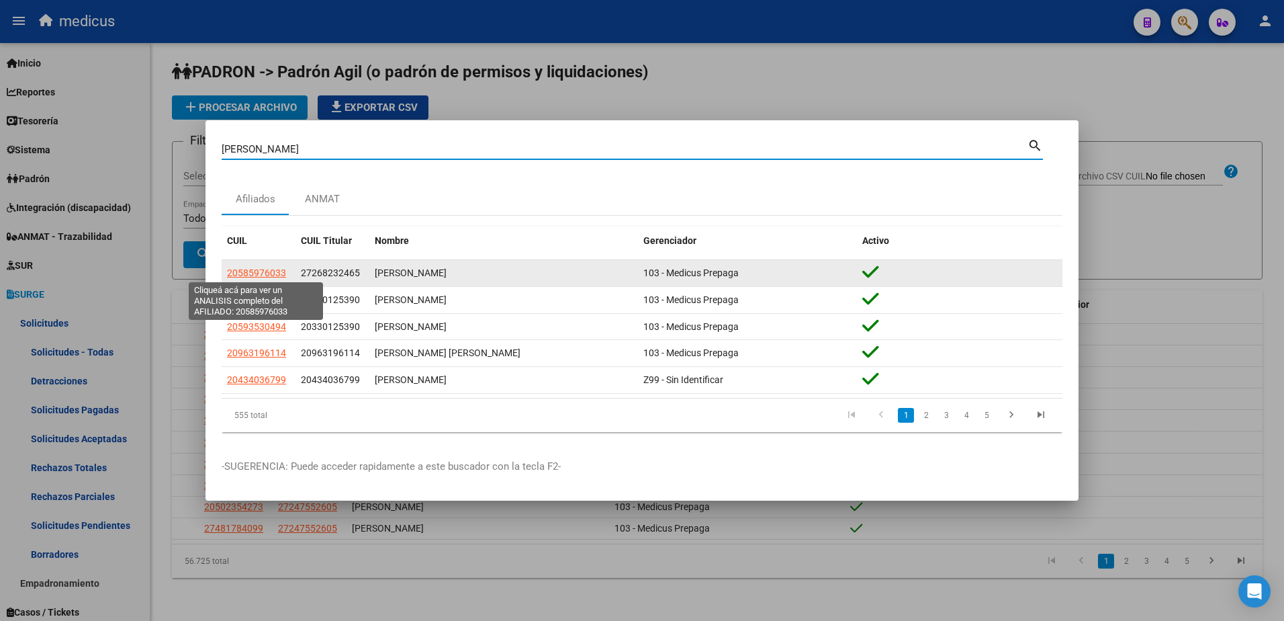
click at [261, 269] on span "20585976033" at bounding box center [256, 272] width 59 height 11
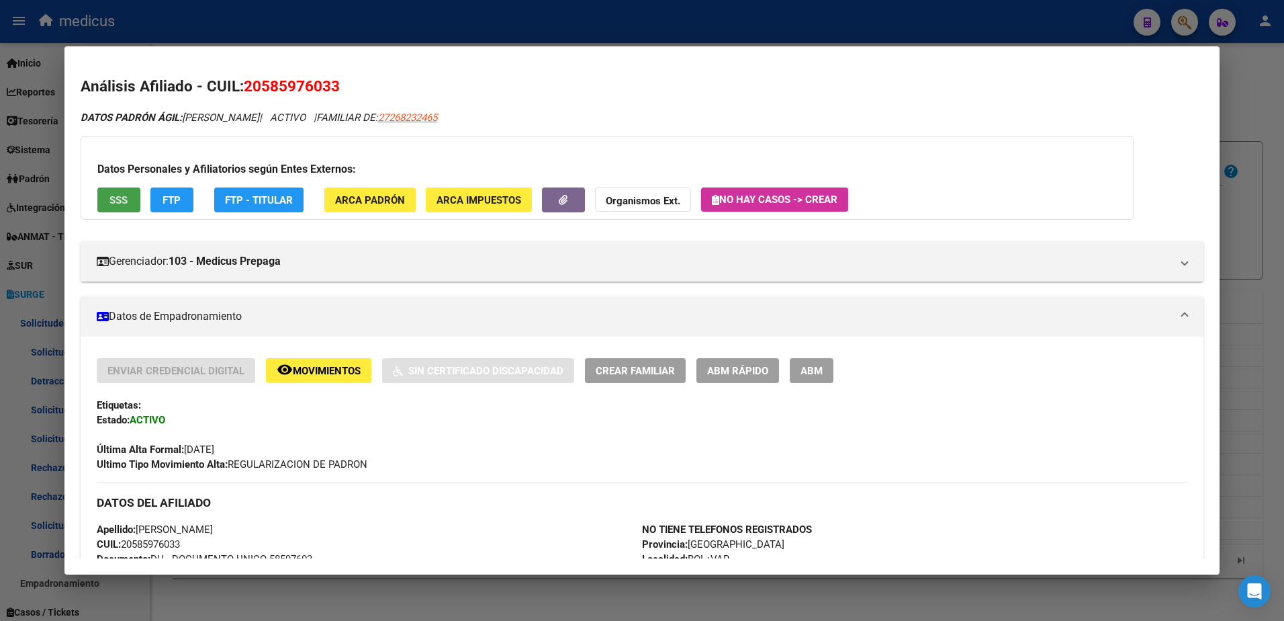
click at [122, 187] on button "SSS" at bounding box center [118, 199] width 43 height 25
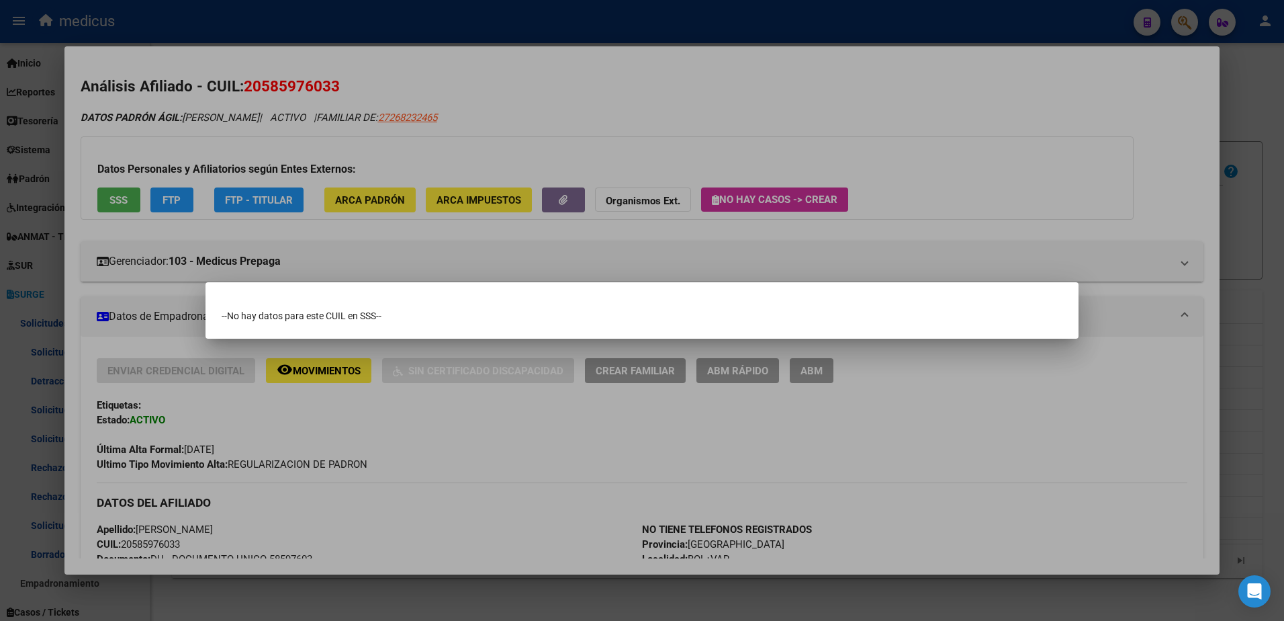
click at [498, 470] on div at bounding box center [642, 310] width 1284 height 621
